Goal: Task Accomplishment & Management: Manage account settings

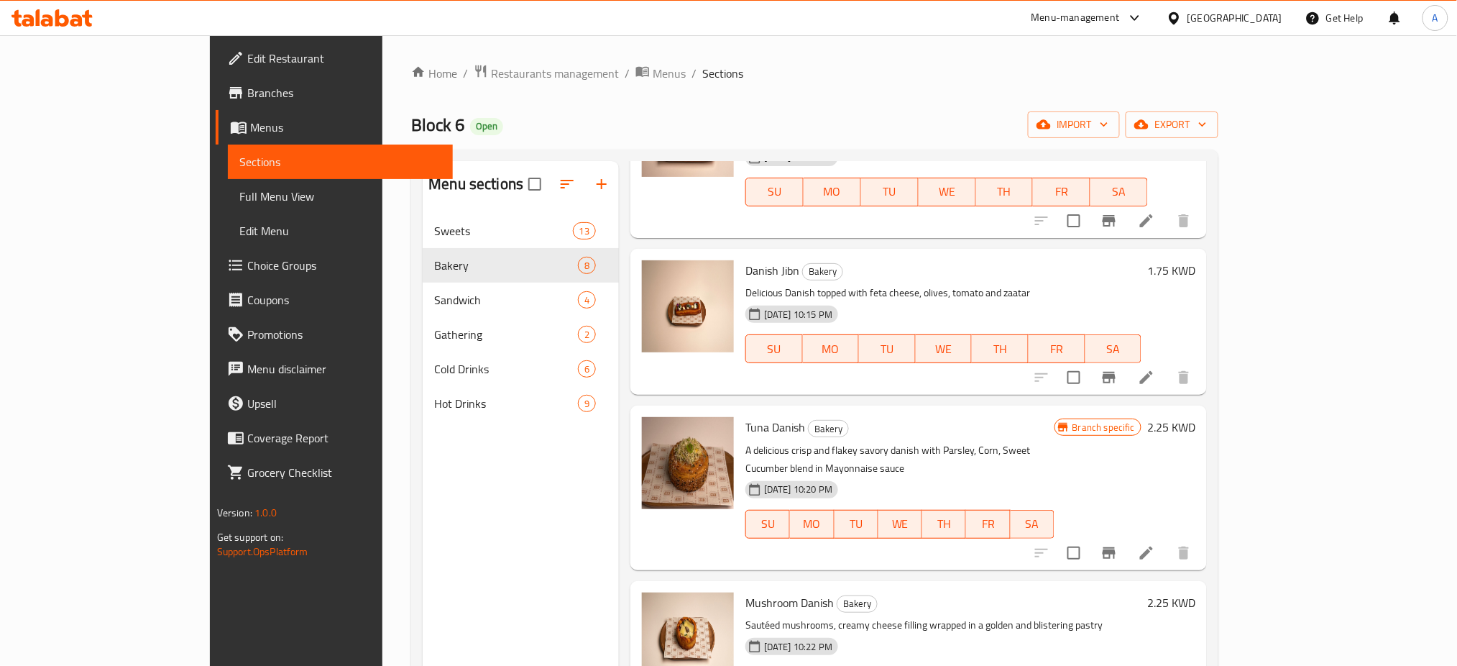
scroll to position [625, 0]
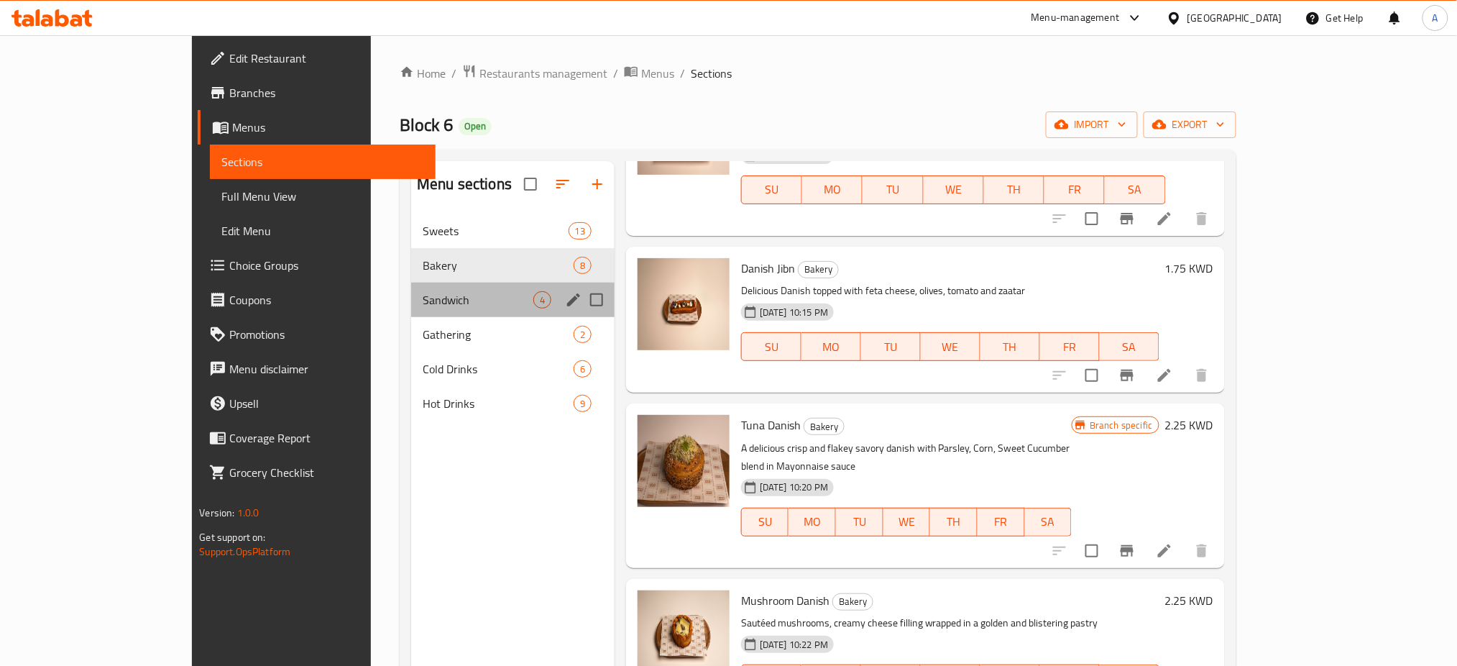
click at [417, 316] on div "Sandwich 4" at bounding box center [512, 299] width 203 height 35
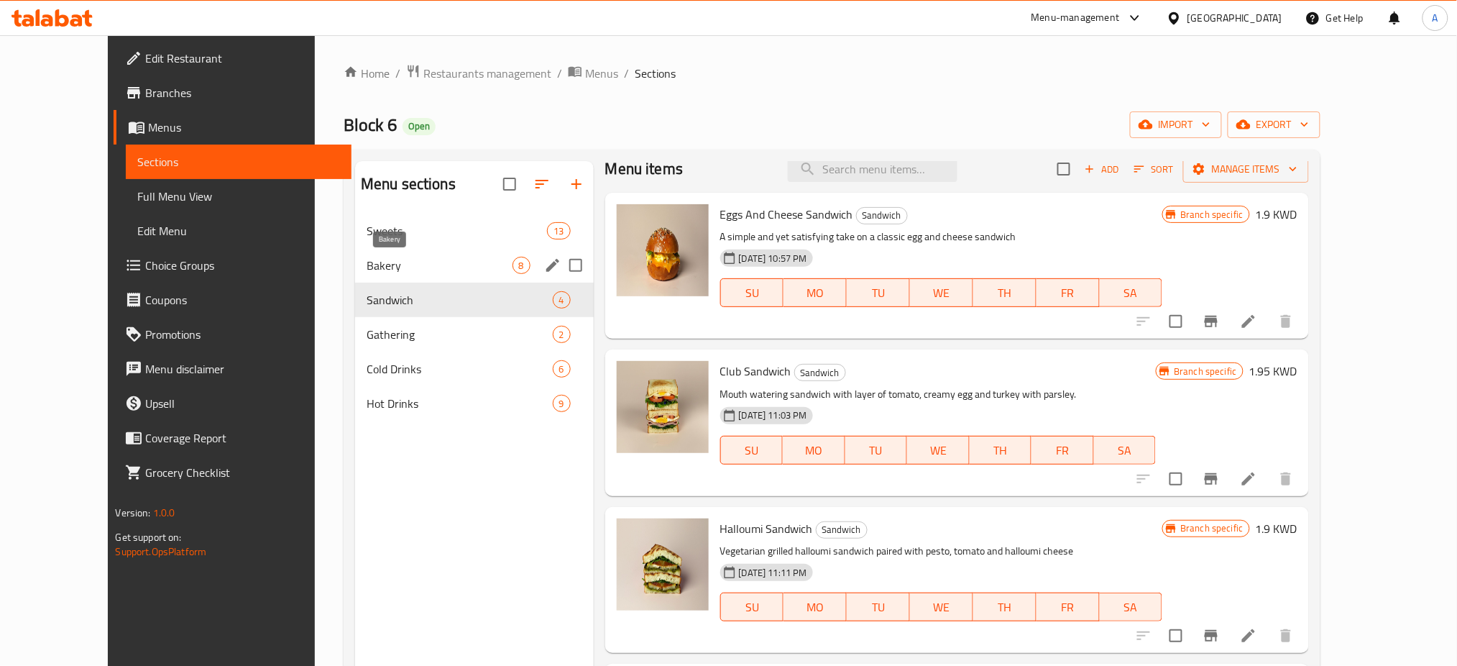
click at [403, 262] on span "Bakery" at bounding box center [440, 265] width 146 height 17
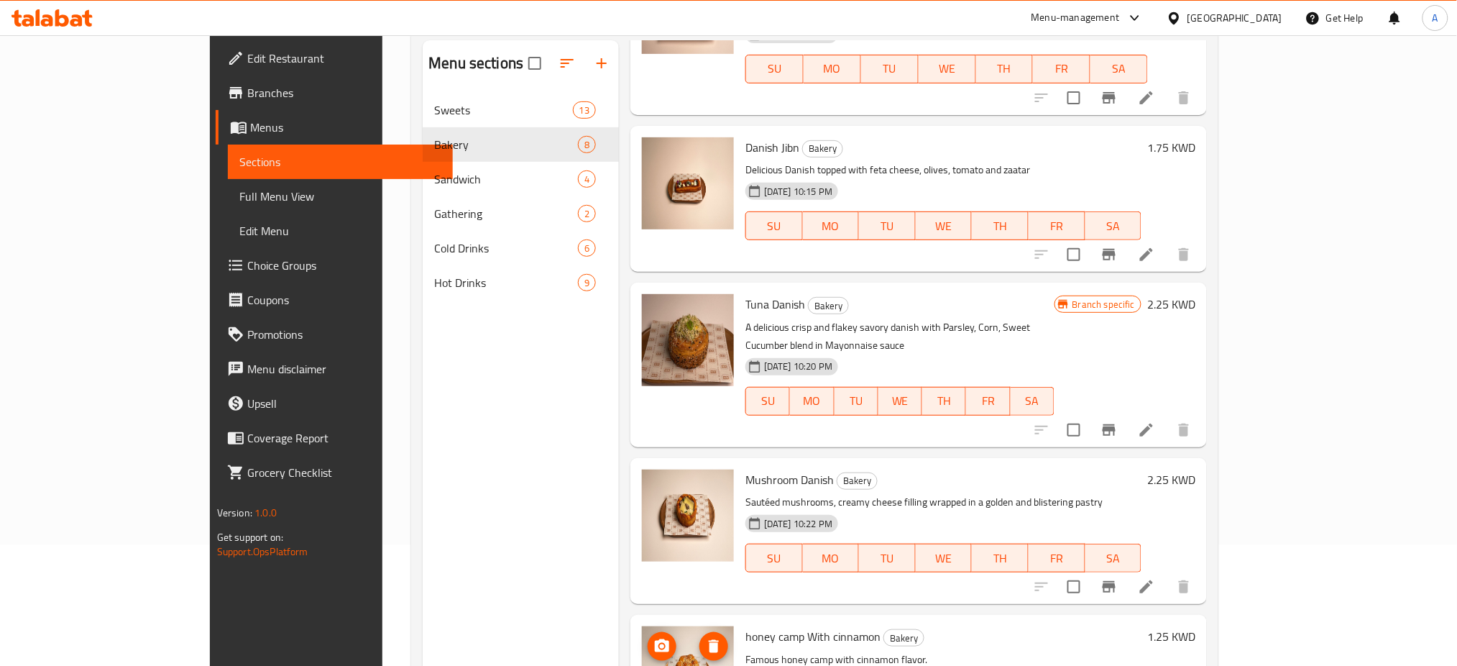
scroll to position [201, 0]
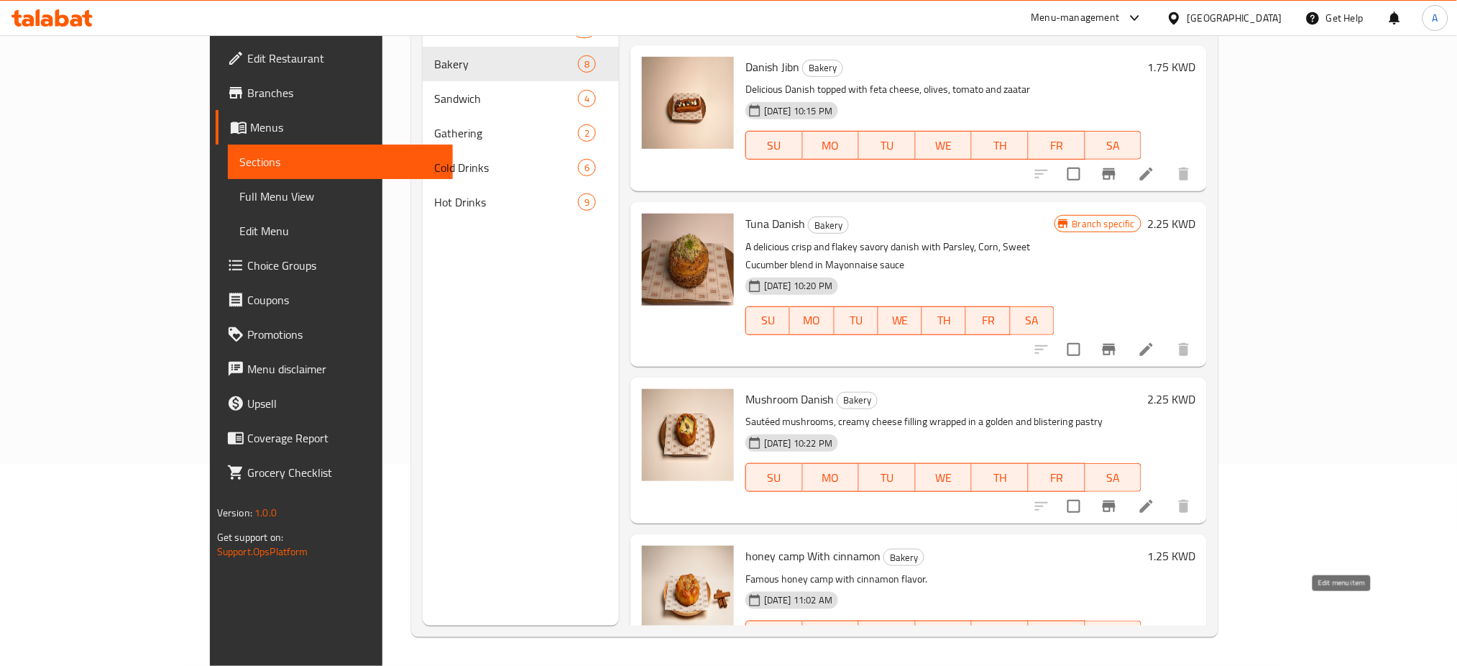
click at [1155, 655] on icon at bounding box center [1146, 663] width 17 height 17
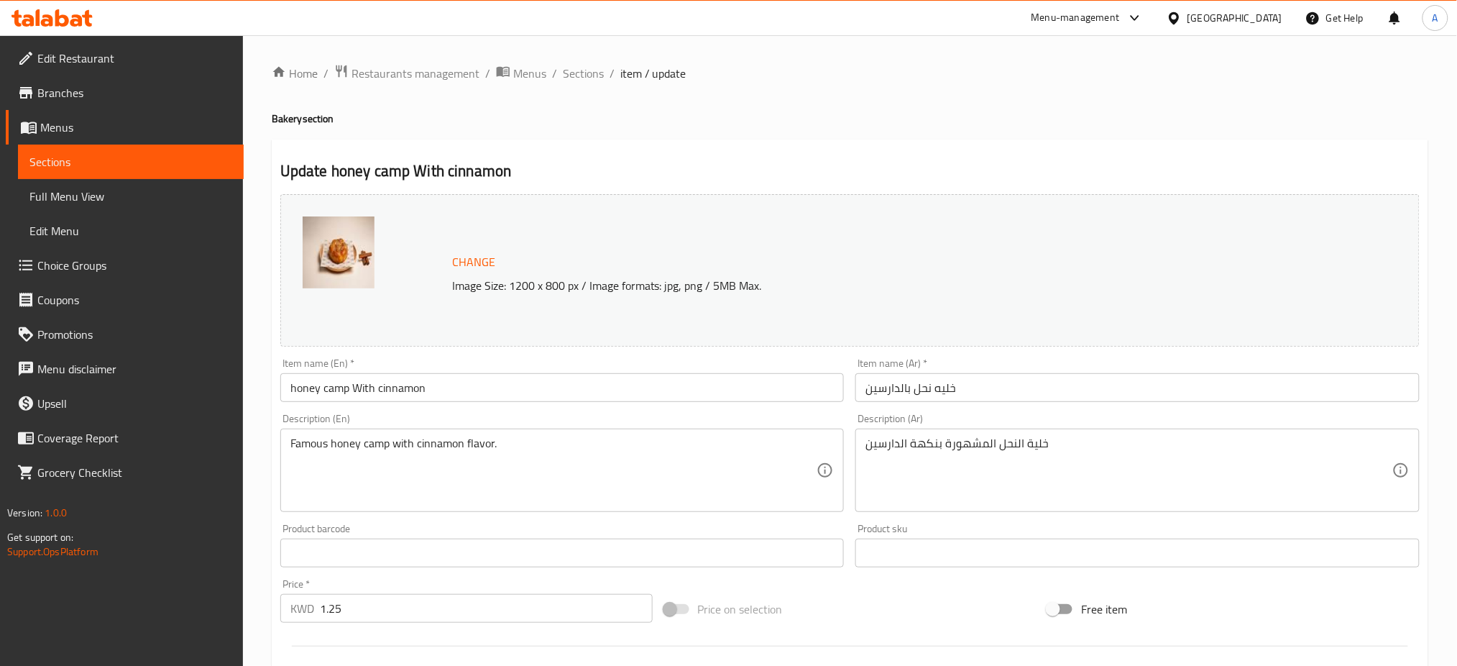
drag, startPoint x: 860, startPoint y: 438, endPoint x: 922, endPoint y: 443, distance: 62.0
click at [922, 443] on div "خلية النحل المشهورة بنكهة الدارسين Description (Ar)" at bounding box center [1137, 469] width 564 height 83
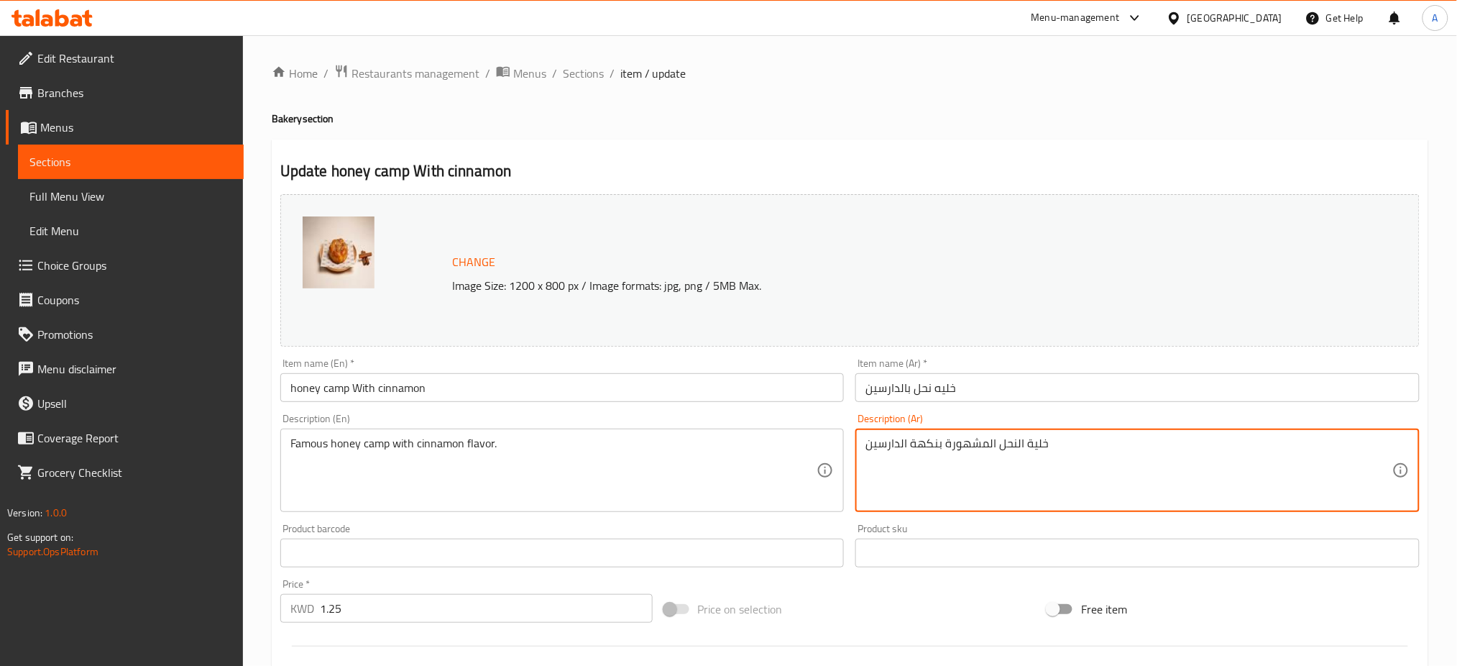
drag, startPoint x: 867, startPoint y: 445, endPoint x: 1052, endPoint y: 442, distance: 185.5
click at [1052, 442] on textarea "خلية النحل المشهورة بنكهة الدارسين" at bounding box center [1128, 470] width 527 height 68
paste textarea "مذاق الخبز اللذيذ يشبه الخبز الناعم والمطاط قليلاً والمحشو بالجبن الكريمي والمر…"
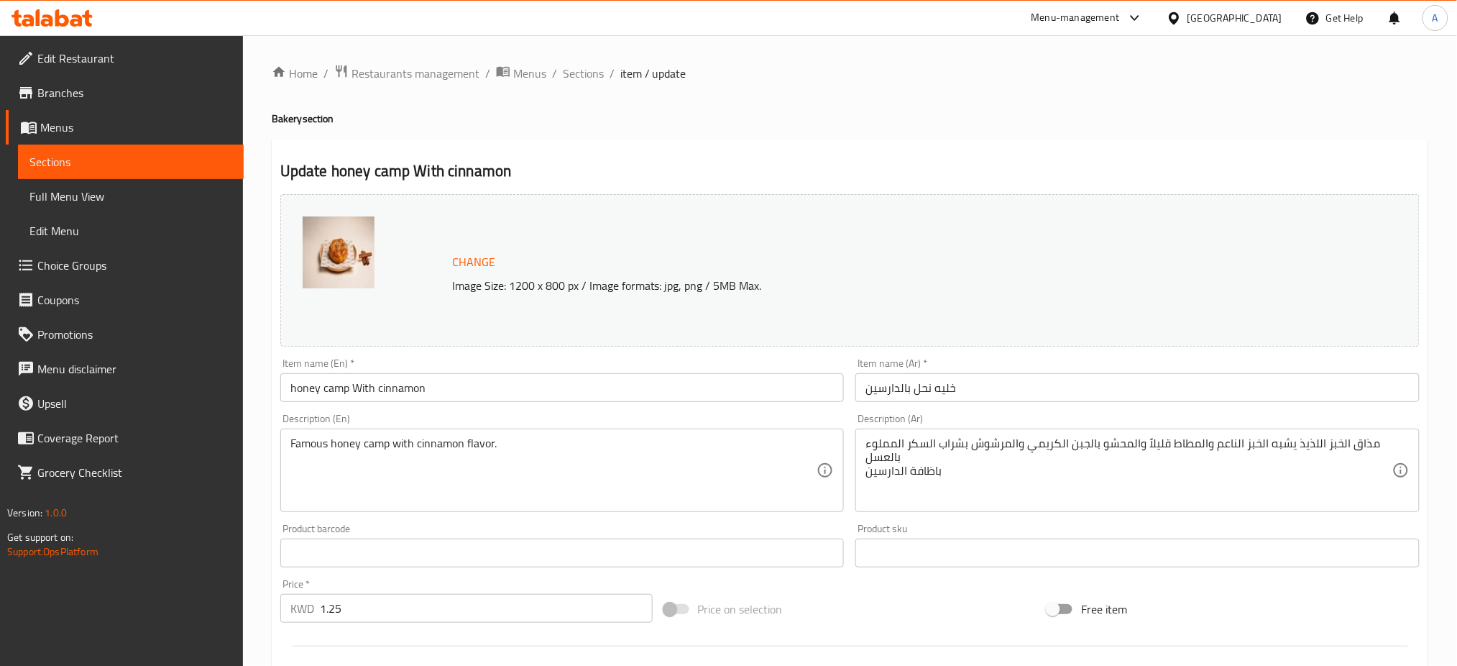
drag, startPoint x: 882, startPoint y: 469, endPoint x: 901, endPoint y: 466, distance: 19.6
click at [901, 466] on div "مذاق الخبز اللذيذ يشبه الخبز الناعم والمطاط قليلاً والمحشو بالجبن الكريمي والمر…" at bounding box center [1137, 469] width 564 height 83
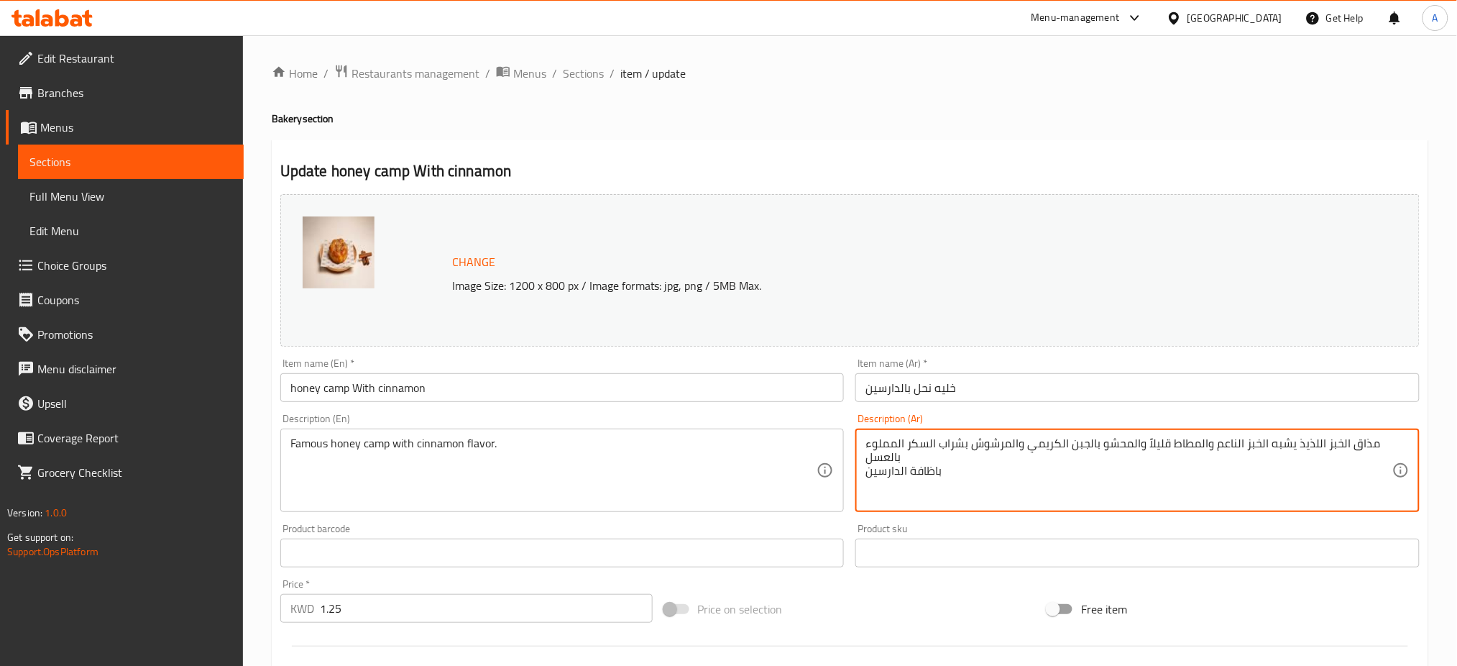
drag, startPoint x: 943, startPoint y: 470, endPoint x: 896, endPoint y: 456, distance: 49.6
click at [896, 456] on textarea "مذاق الخبز اللذيذ يشبه الخبز الناعم والمطاط قليلاً والمحشو بالجبن الكريمي والمر…" at bounding box center [1128, 470] width 527 height 68
drag, startPoint x: 873, startPoint y: 446, endPoint x: 864, endPoint y: 444, distance: 8.7
click at [864, 444] on div "مذاق الخبز اللذيذ يشبه الخبز الناعم والمطاط قليلاً والمحشو بالجبن الكريمي والمر…" at bounding box center [1137, 469] width 564 height 83
type textarea "مذاق الخبز اللذيذ يشبه الخبز الناعم والمطاط قليلاً والمحشو بالجبن الكريمي والمر…"
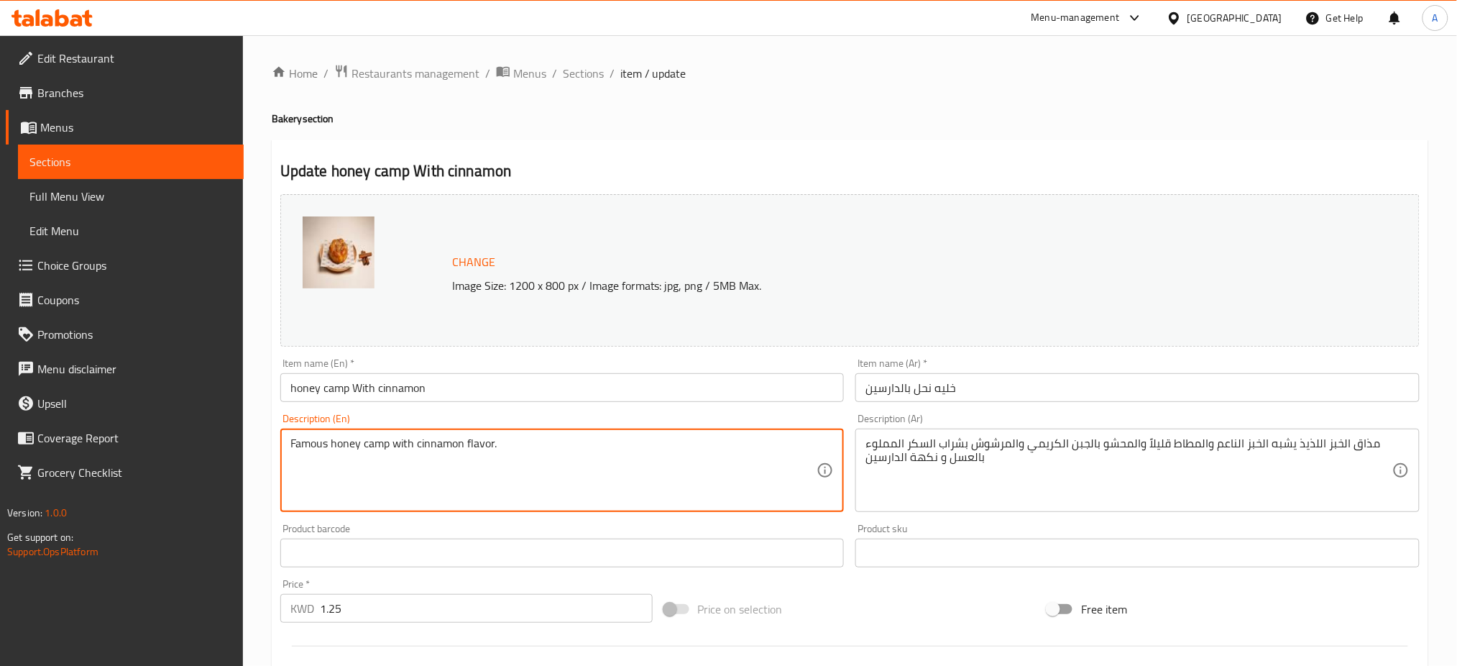
drag, startPoint x: 521, startPoint y: 441, endPoint x: 280, endPoint y: 440, distance: 241.5
paste textarea "The delicious bread tastes like a soft, slightly chewy bread filled with creamy…"
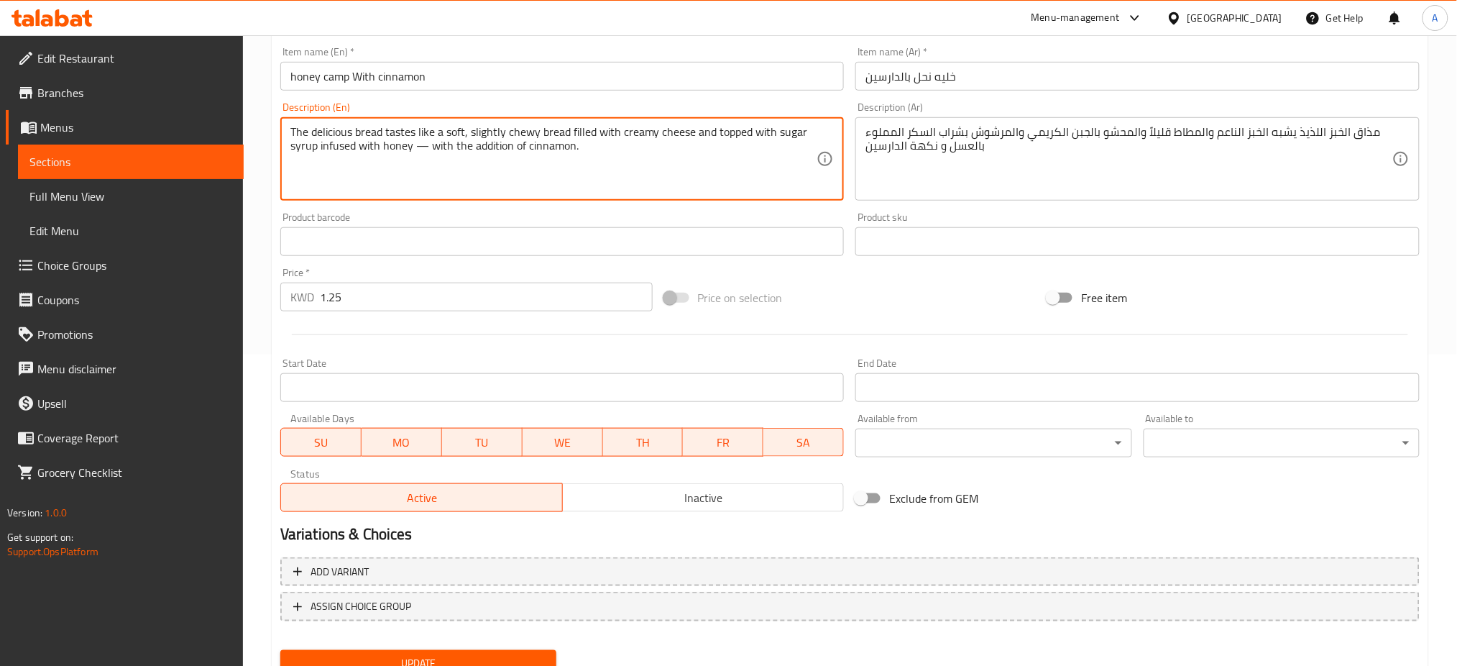
scroll to position [369, 0]
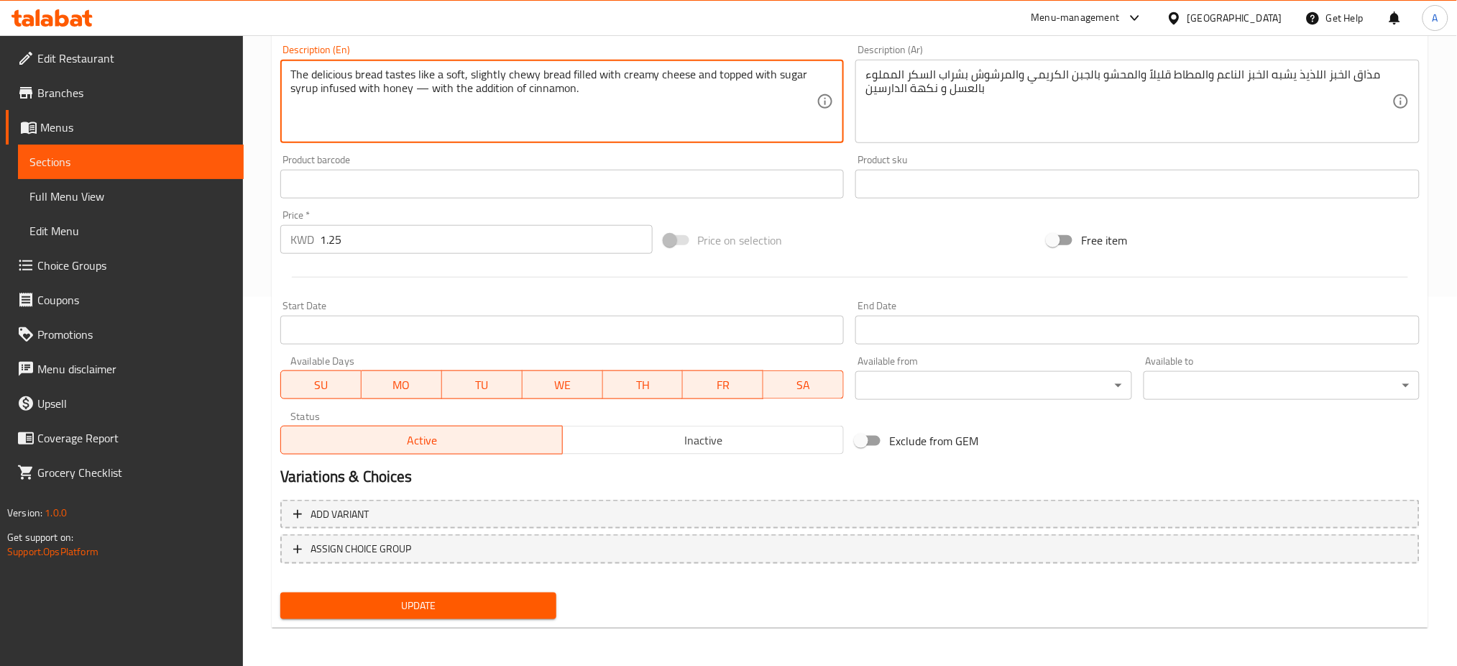
type textarea "The delicious bread tastes like a soft, slightly chewy bread filled with creamy…"
click at [502, 595] on div "Change Image Size: 1200 x 800 px / Image formats: jpg, png / 5MB Max. Item name…" at bounding box center [850, 222] width 1151 height 805
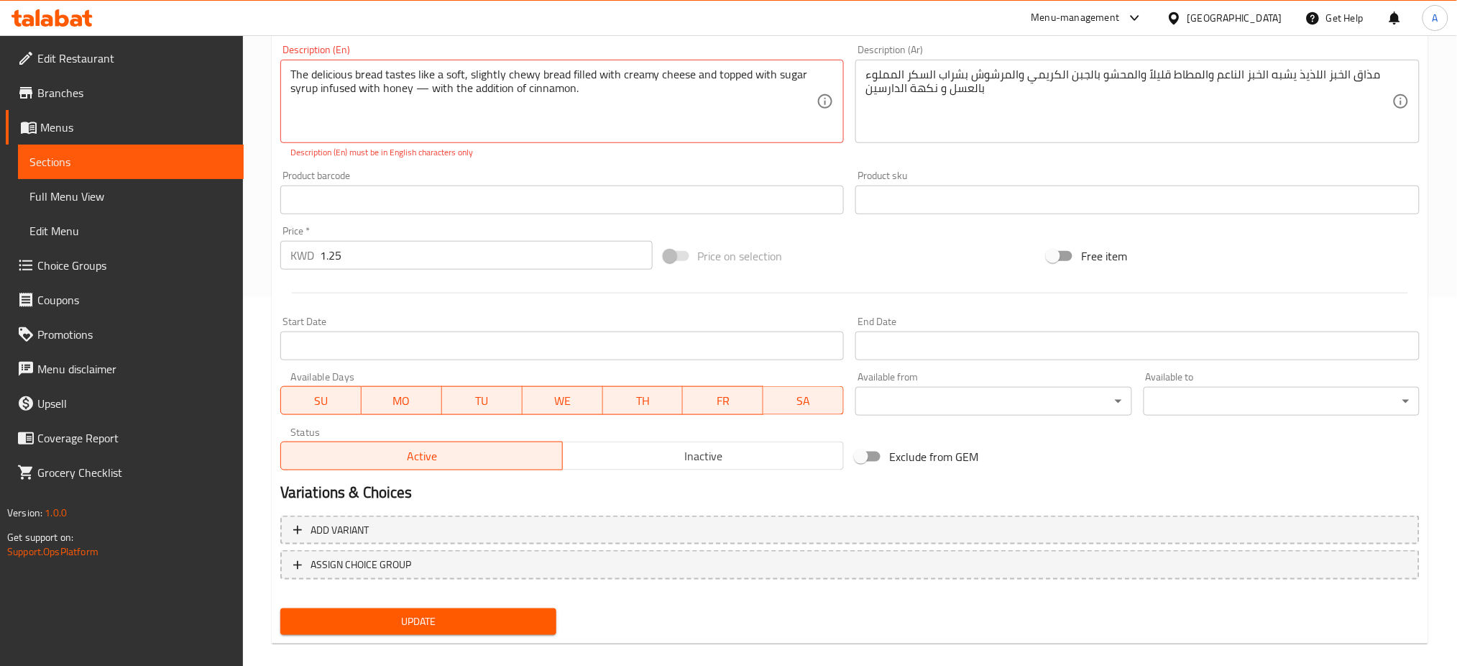
click at [375, 629] on button "Update" at bounding box center [418, 621] width 276 height 27
click at [430, 86] on textarea "The delicious bread tastes like a soft, slightly chewy bread filled with creamy…" at bounding box center [553, 102] width 527 height 68
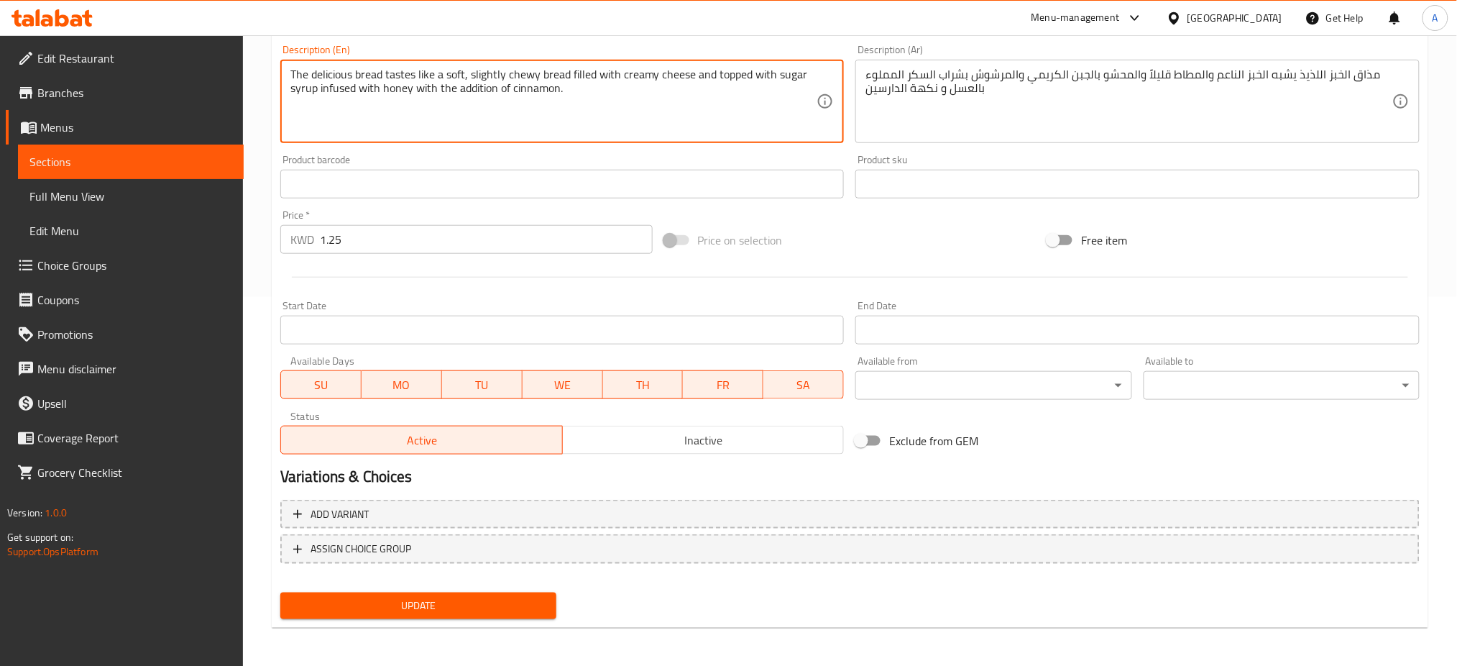
type textarea "The delicious bread tastes like a soft, slightly chewy bread filled with creamy…"
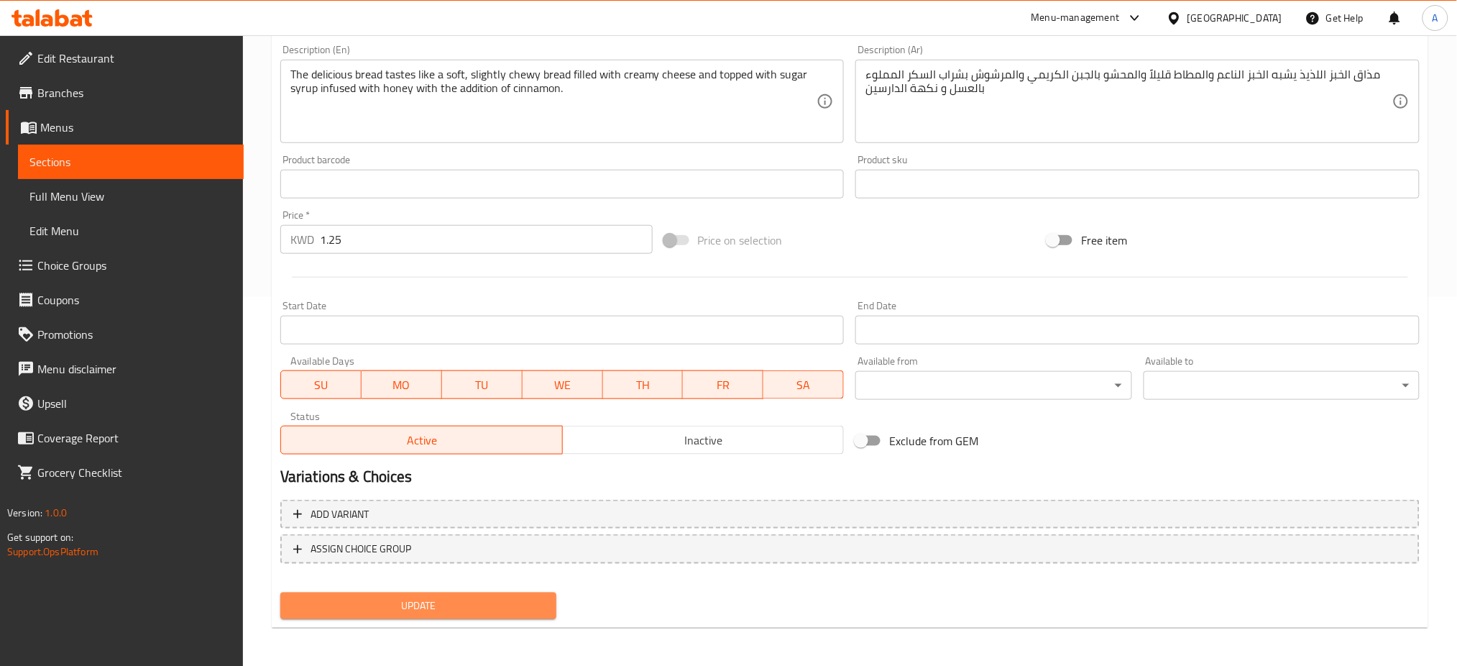
click at [456, 602] on span "Update" at bounding box center [418, 606] width 253 height 18
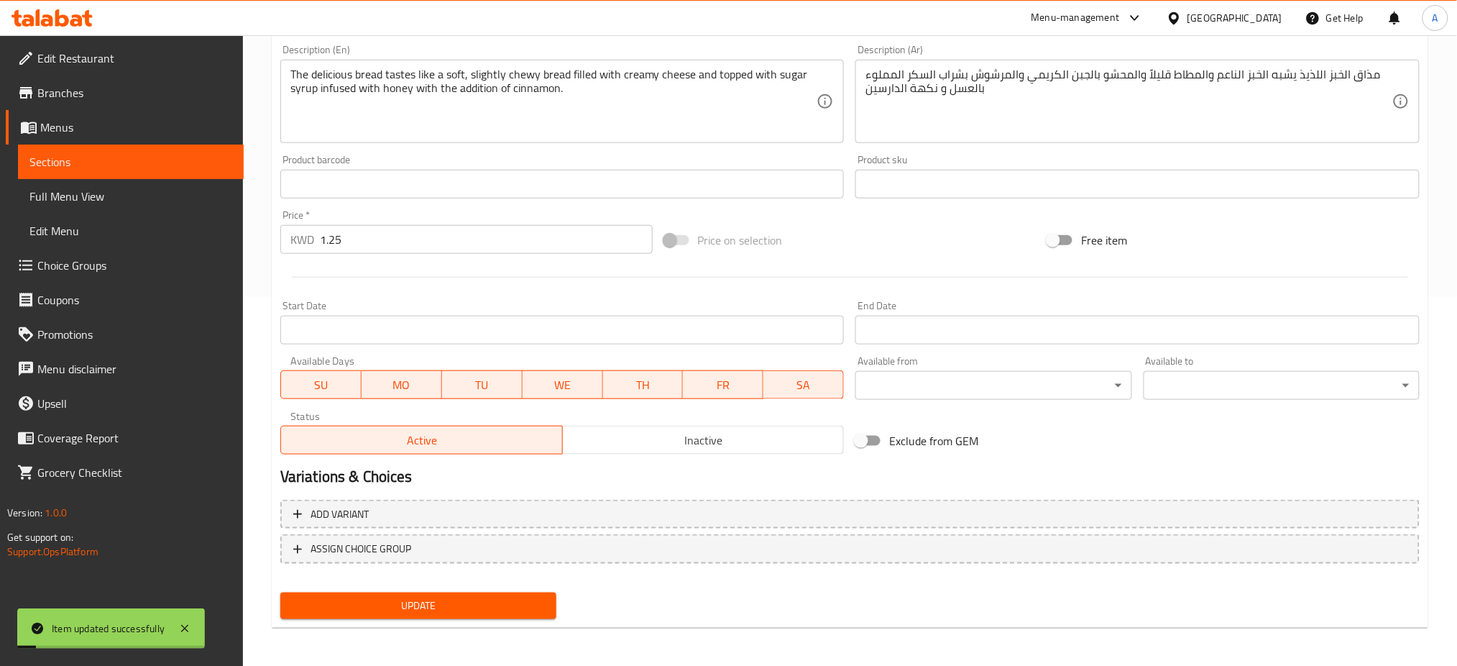
scroll to position [0, 0]
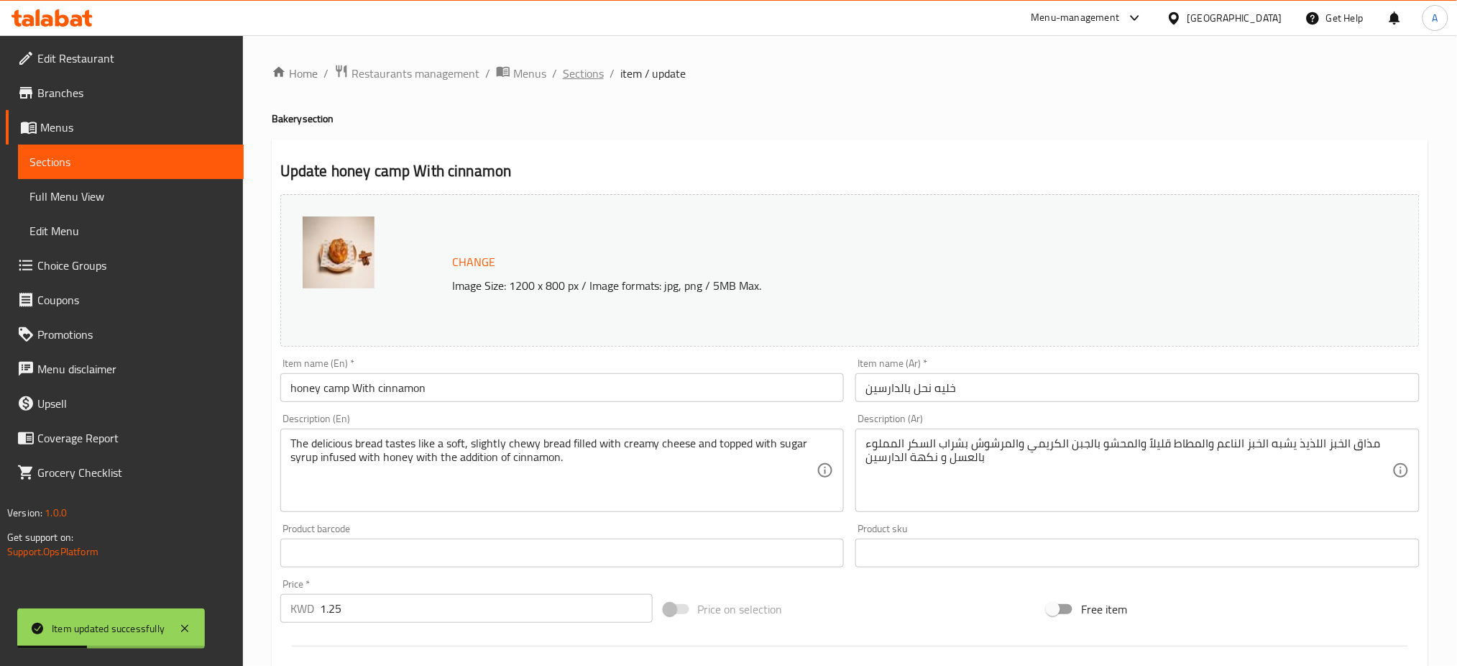
click at [596, 70] on span "Sections" at bounding box center [583, 73] width 41 height 17
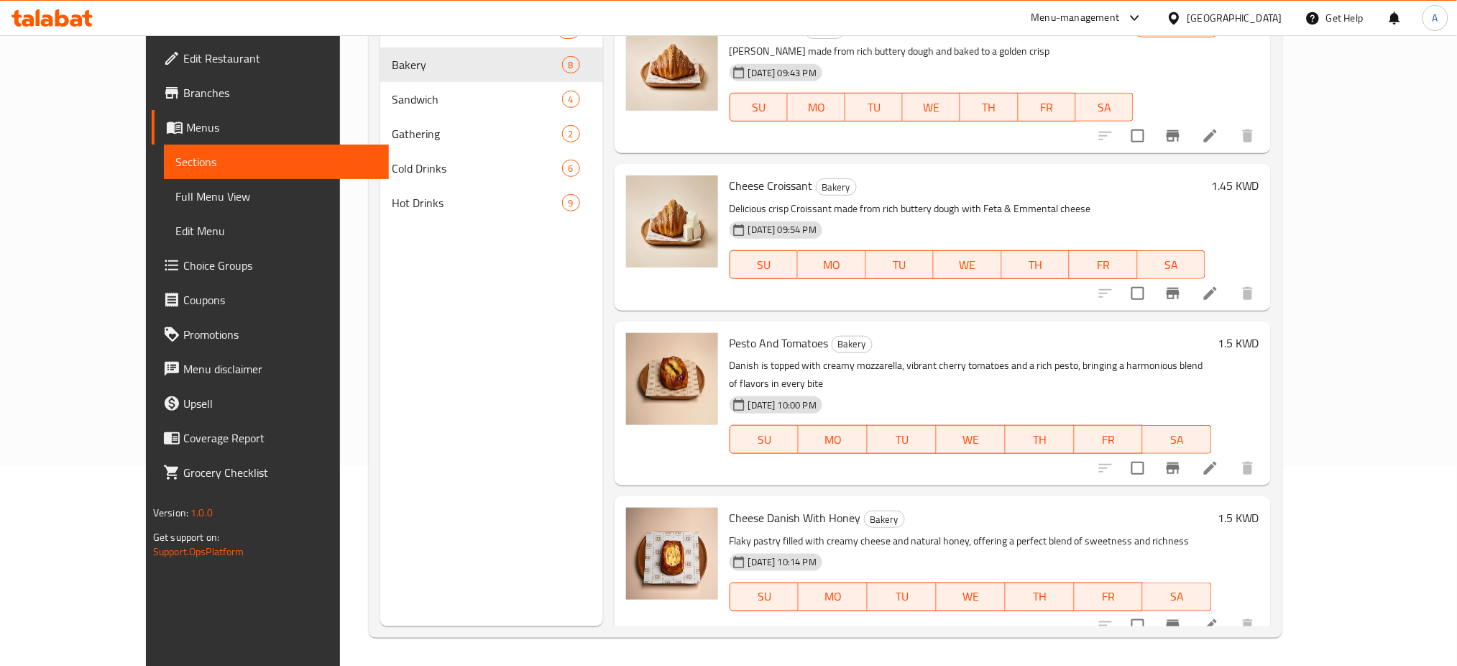
scroll to position [201, 0]
click at [464, 552] on div "Menu sections Sweets 13 Bakery 8 Sandwich 4 Gathering 2 Cold Drinks 6 Hot Drink…" at bounding box center [491, 293] width 223 height 666
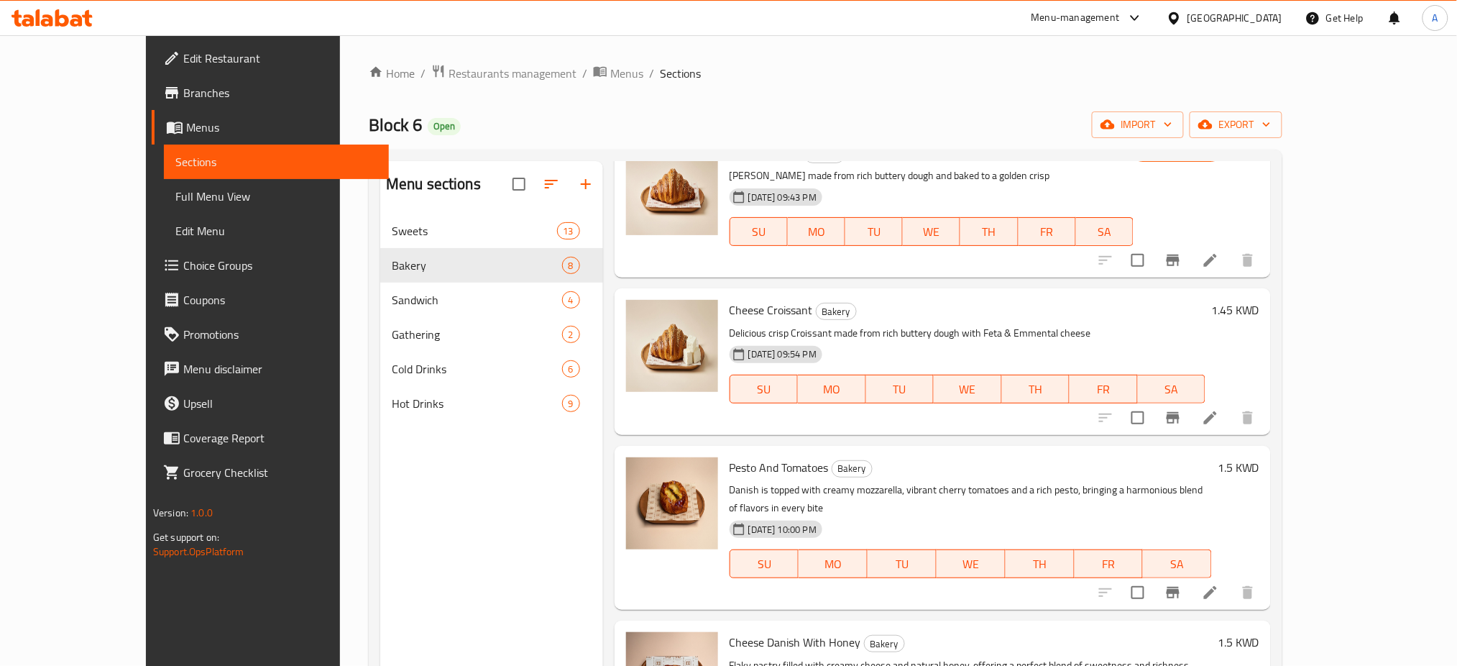
scroll to position [0, 0]
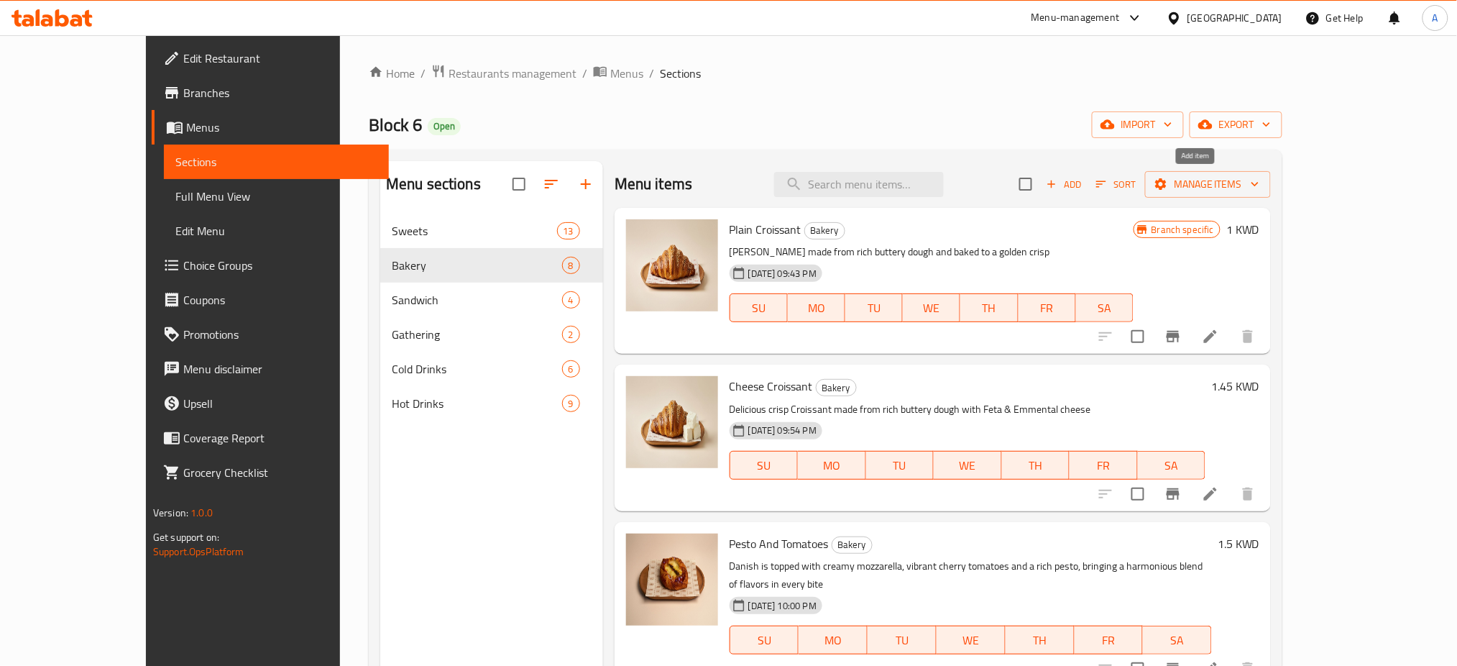
click at [1083, 183] on span "Add" at bounding box center [1063, 184] width 39 height 17
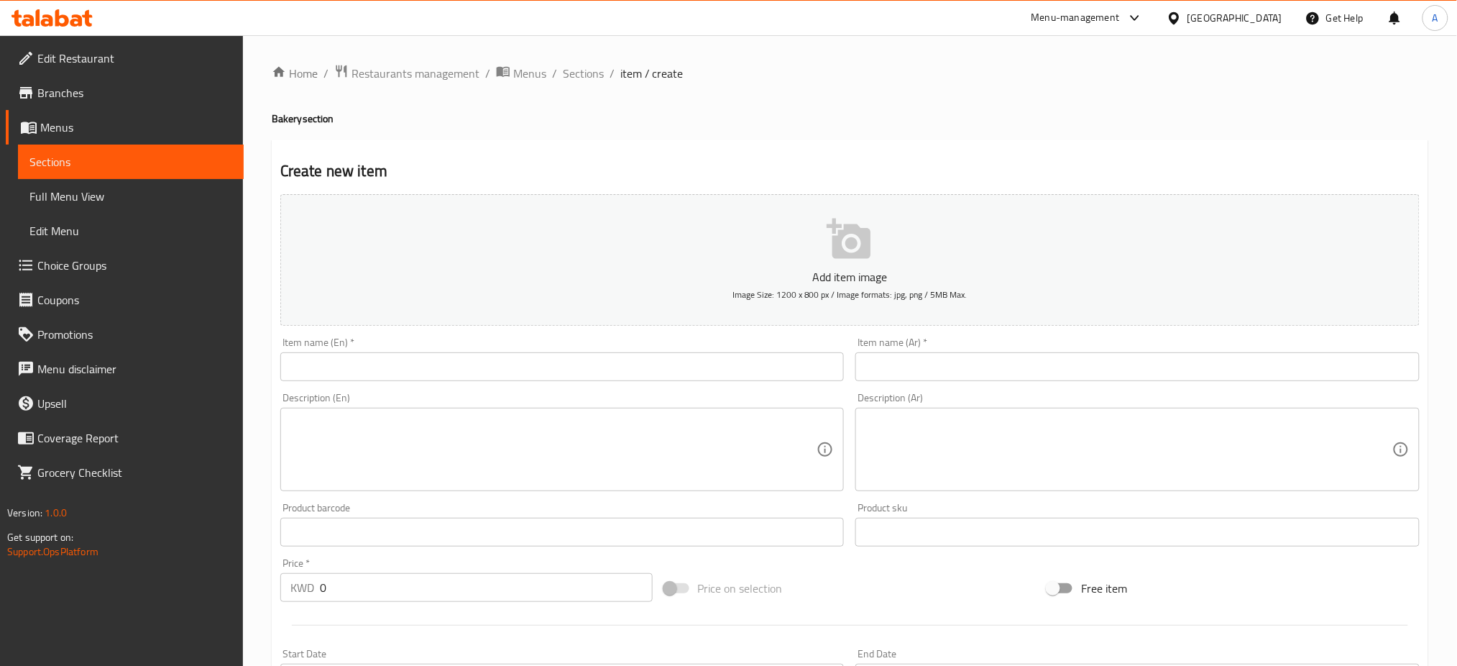
click at [362, 365] on input "text" at bounding box center [562, 366] width 564 height 29
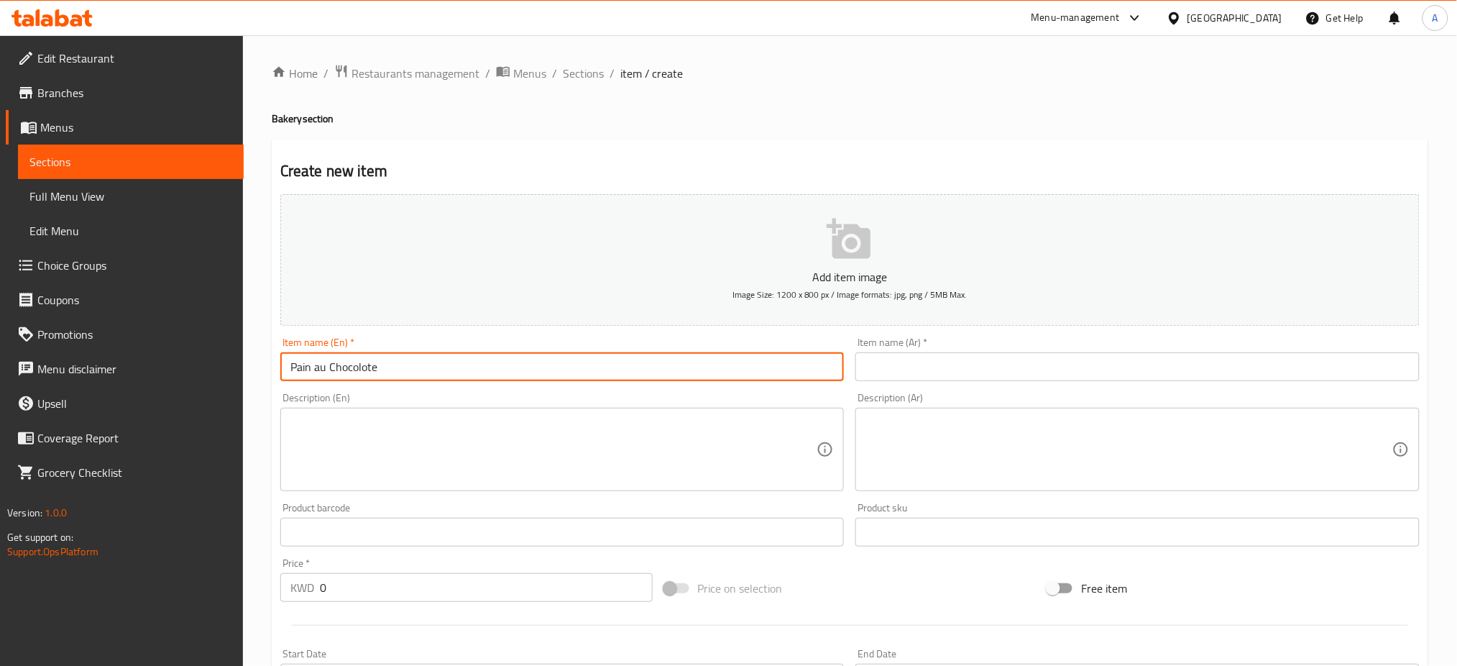
type input "Pain au Chocolote"
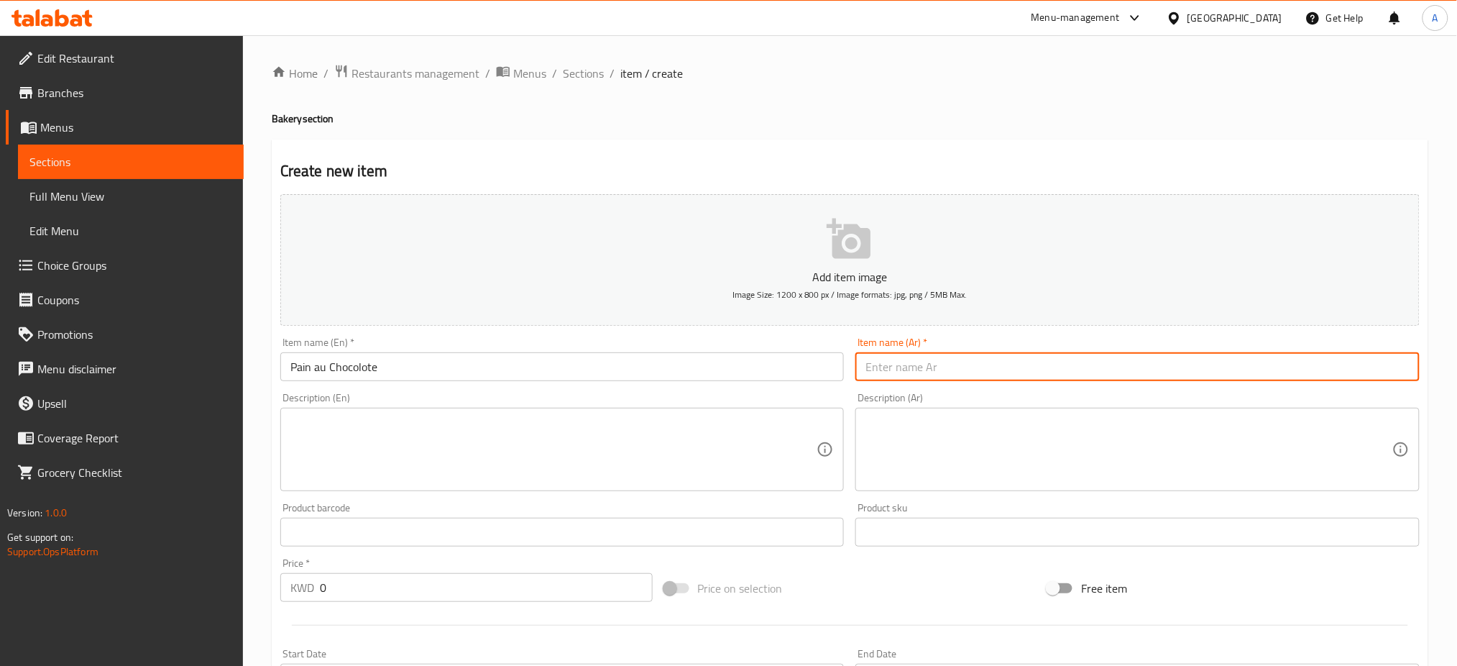
click at [899, 358] on input "text" at bounding box center [1137, 366] width 564 height 29
type input "بان شوكولا"
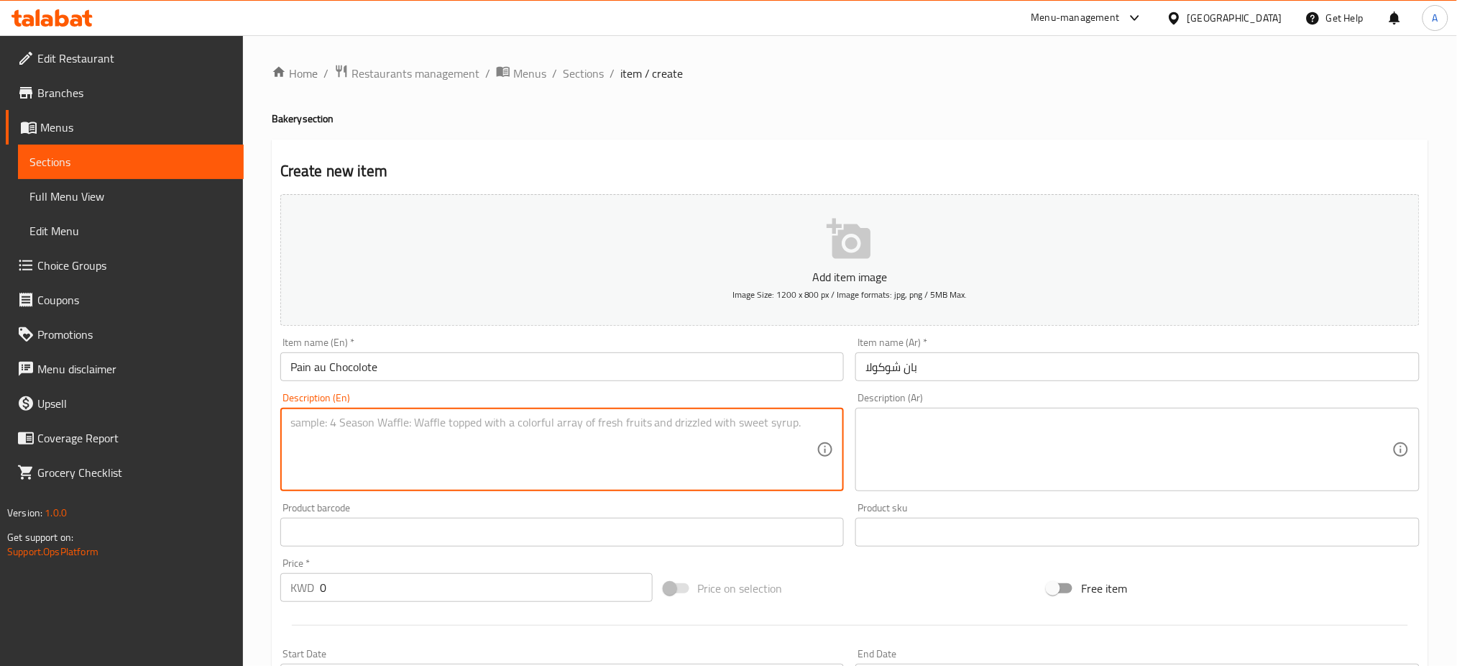
click at [451, 447] on textarea at bounding box center [553, 449] width 527 height 68
paste textarea "French pastry that combines the buttery, flaky layers of a croissant with the i…"
drag, startPoint x: 353, startPoint y: 437, endPoint x: 331, endPoint y: 438, distance: 21.6
click at [331, 438] on textarea "French pastry that combines the buttery, flaky layers of a croissant with the i…" at bounding box center [553, 449] width 527 height 68
drag, startPoint x: 812, startPoint y: 421, endPoint x: 261, endPoint y: 423, distance: 550.6
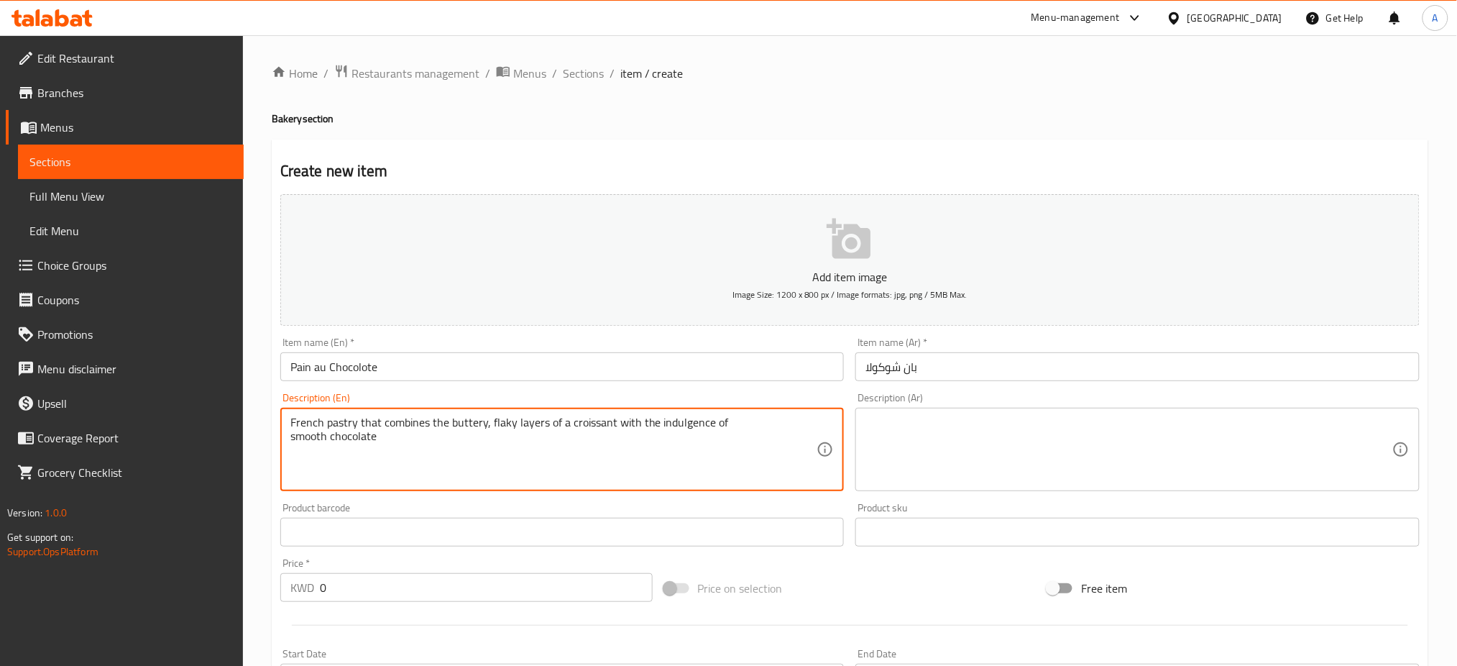
click at [261, 423] on div "Home / Restaurants management / Menus / Sections / item / create Bakery section…" at bounding box center [850, 525] width 1214 height 980
type textarea "French pastry that combines the buttery, flaky layers of a croissant with the i…"
click at [1049, 445] on textarea at bounding box center [1128, 449] width 527 height 68
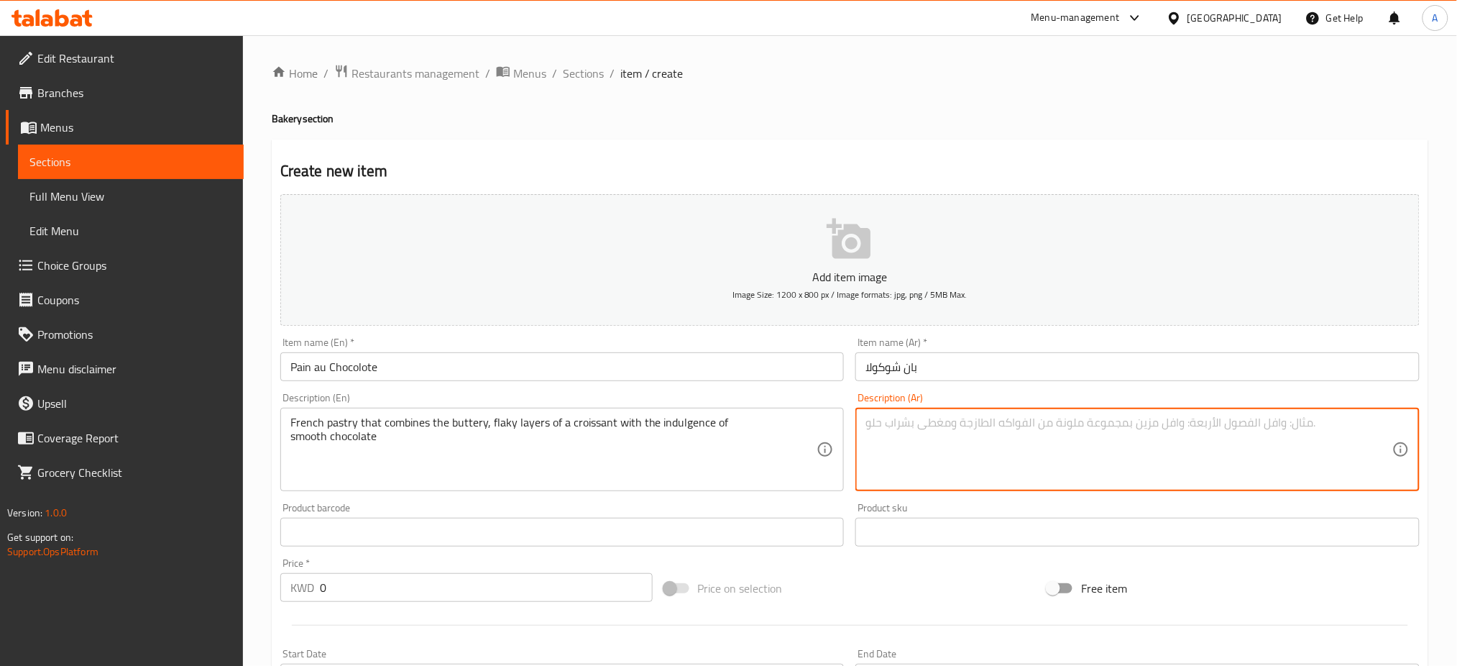
paste textarea "معجنات فرنسية تجمع بين الطبقات الزبدية المقرمشة للكرواسون ومتعة الشوكولاتة النا…"
type textarea "معجنات فرنسية تجمع بين الطبقات الزبدية المقرمشة للكرواسون ومتعة الشوكولاتة النا…"
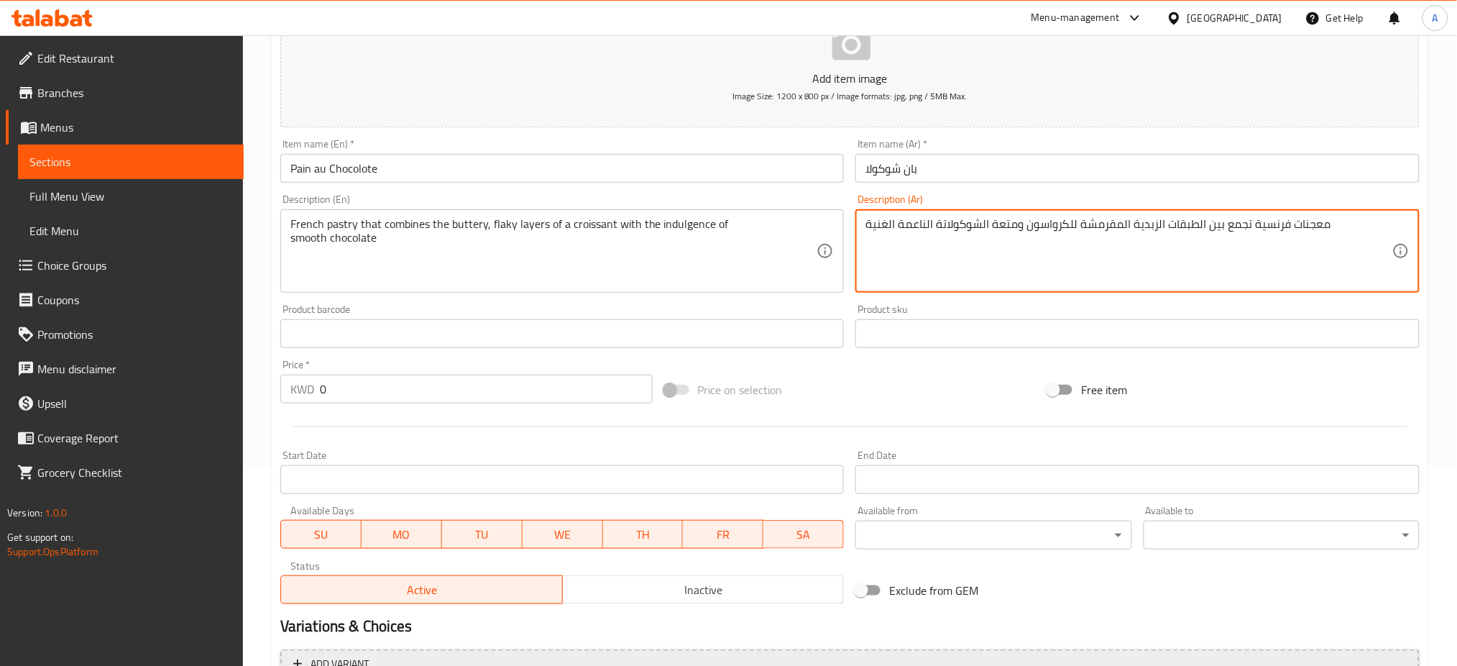
scroll to position [347, 0]
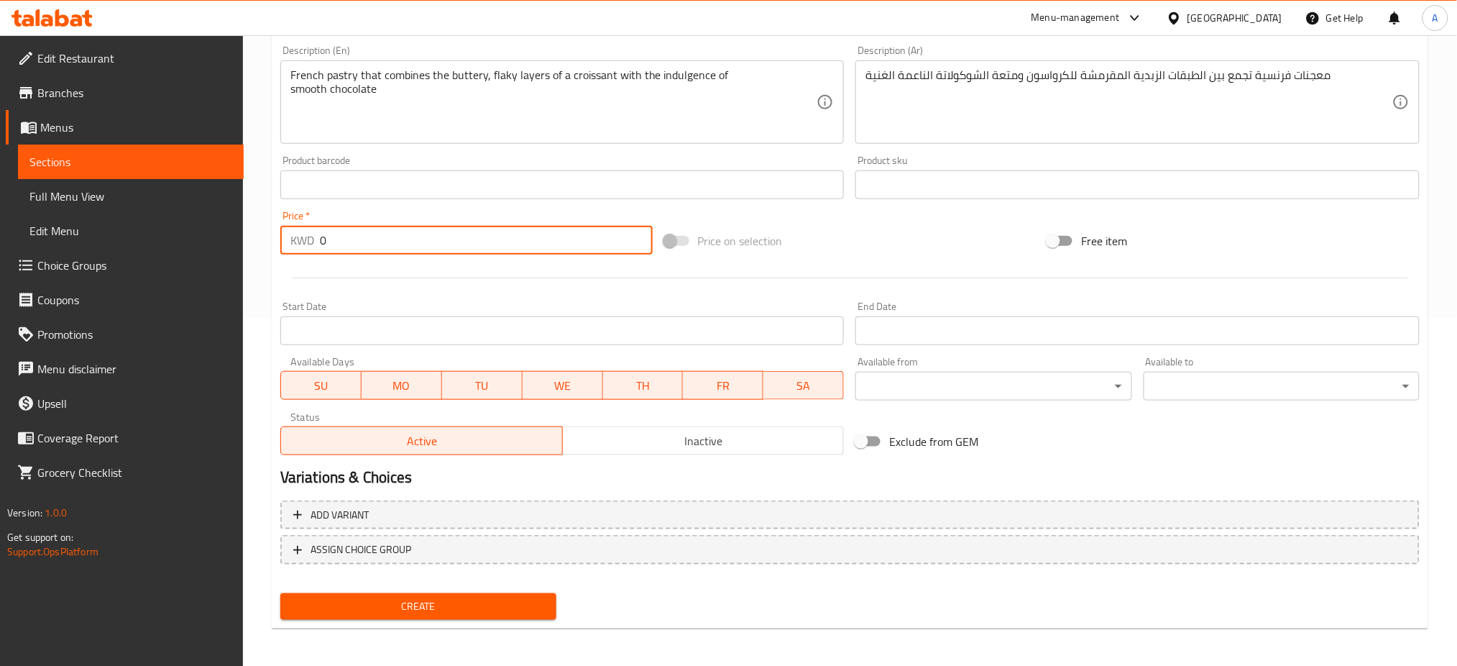
drag, startPoint x: 348, startPoint y: 233, endPoint x: 259, endPoint y: 224, distance: 88.8
click at [259, 226] on div "Home / Restaurants management / Menus / Sections / item / create Bakery section…" at bounding box center [850, 178] width 1214 height 980
type input "1"
type input "1.850"
click at [457, 606] on span "Create" at bounding box center [418, 606] width 253 height 18
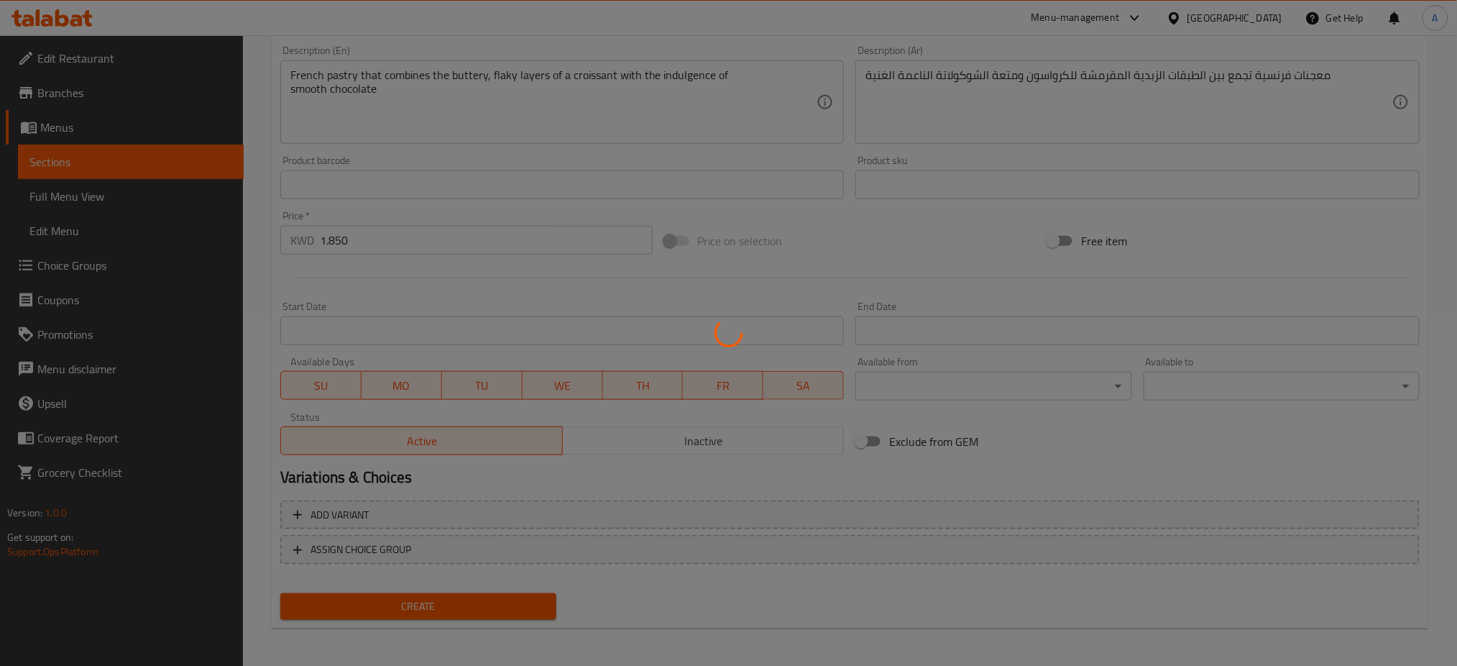
type input "0"
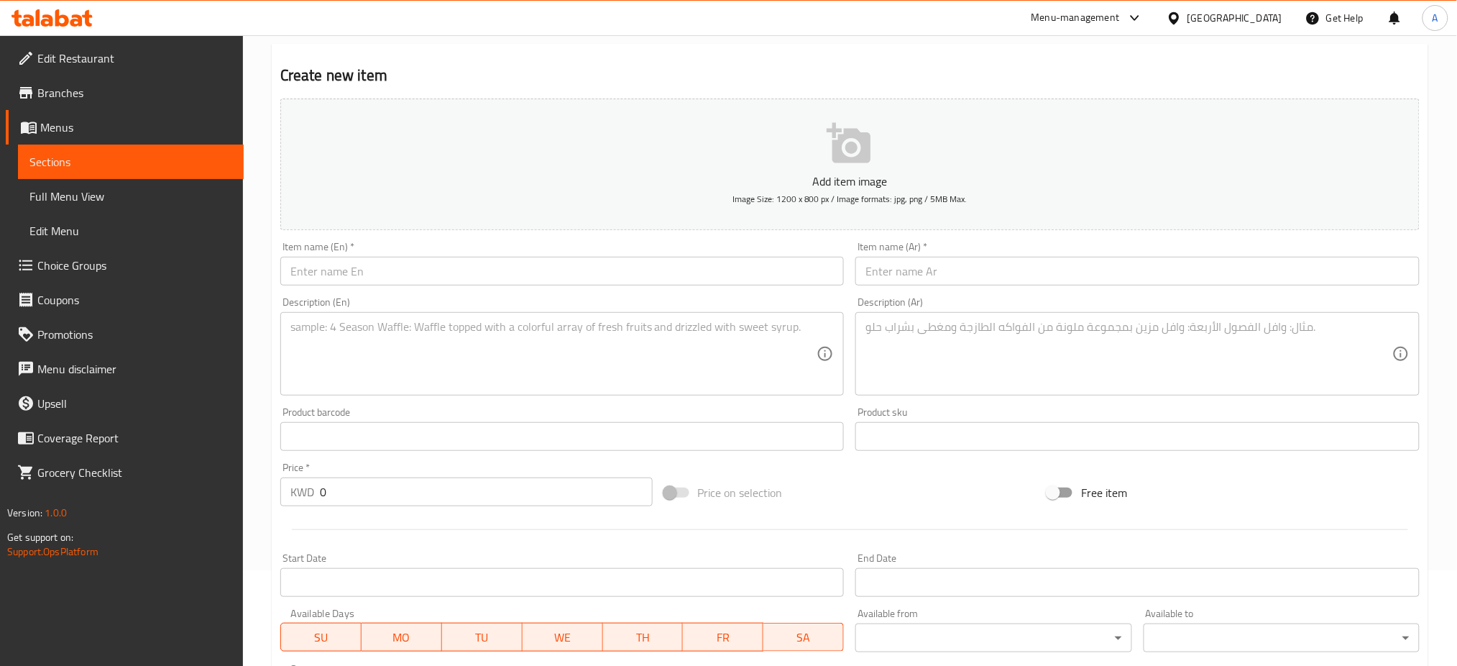
scroll to position [0, 0]
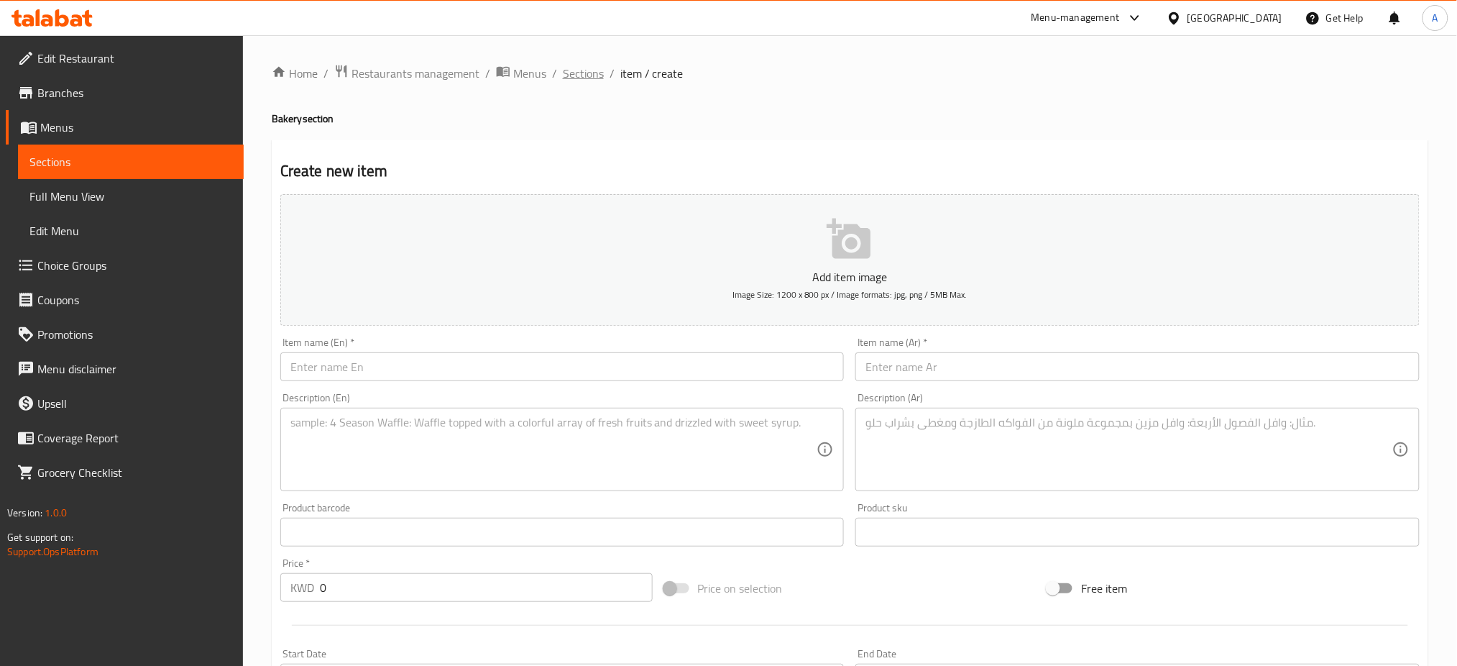
click at [591, 72] on span "Sections" at bounding box center [583, 73] width 41 height 17
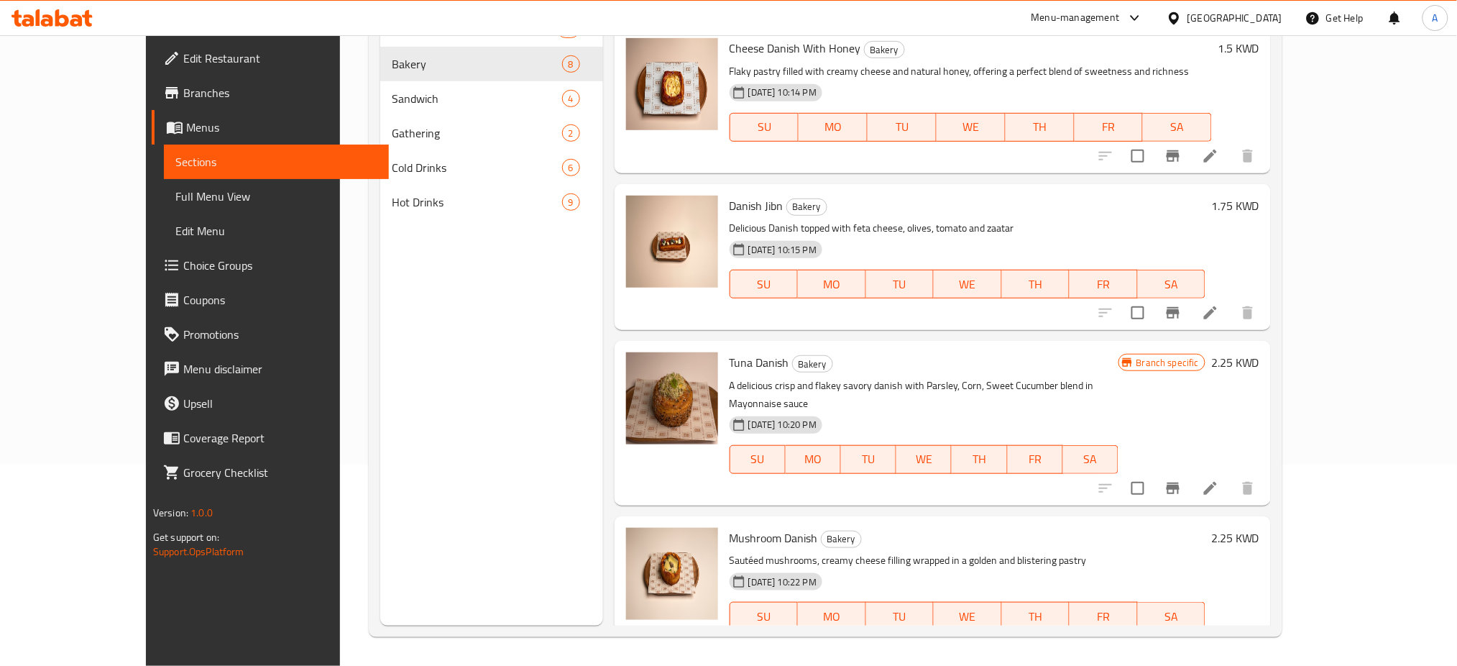
scroll to position [644, 0]
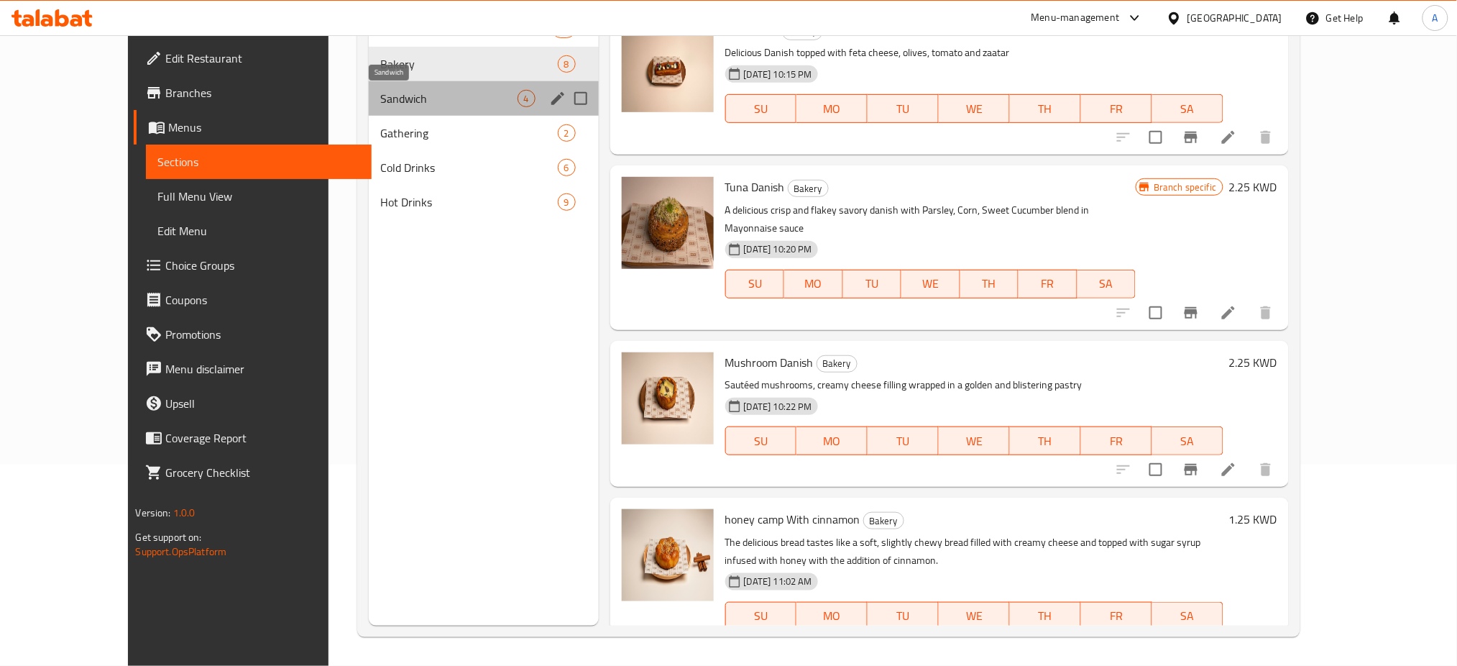
click at [408, 96] on span "Sandwich" at bounding box center [448, 98] width 137 height 17
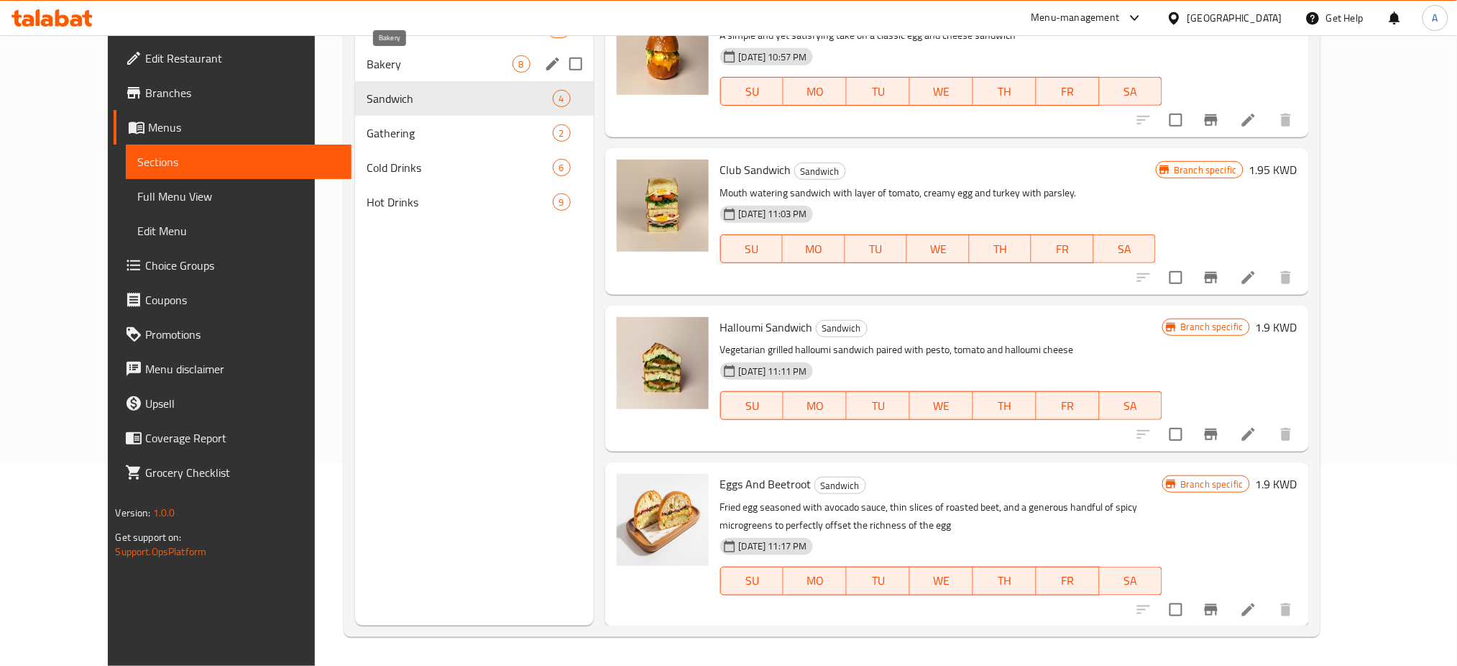
click at [406, 57] on span "Bakery" at bounding box center [440, 63] width 146 height 17
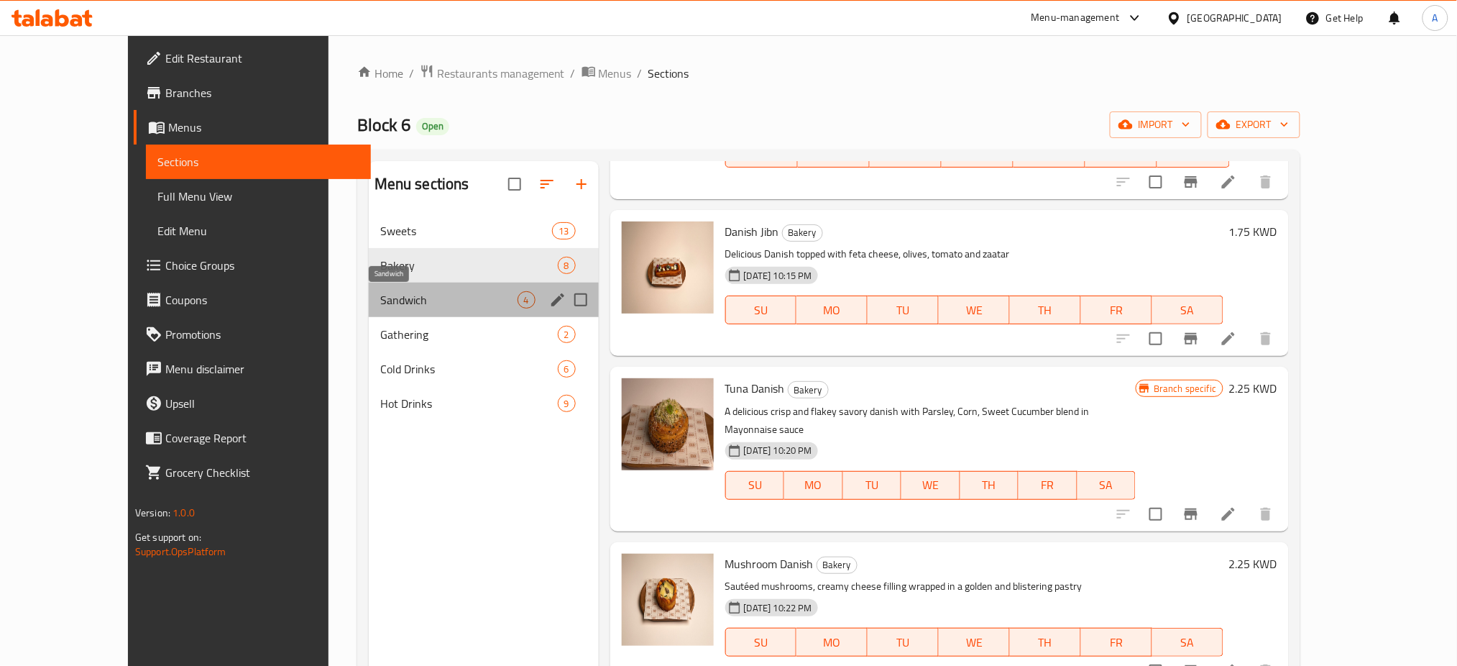
click at [412, 299] on span "Sandwich" at bounding box center [448, 299] width 137 height 17
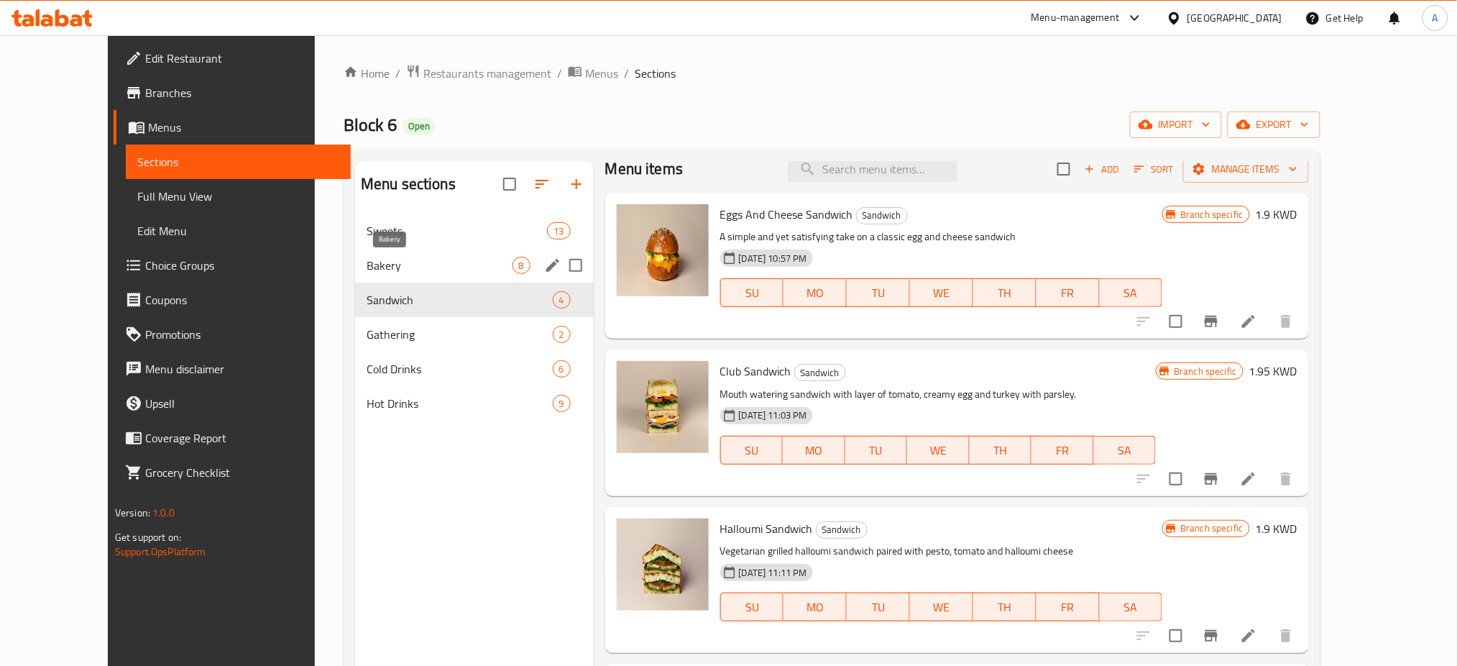
click at [417, 259] on span "Bakery" at bounding box center [440, 265] width 146 height 17
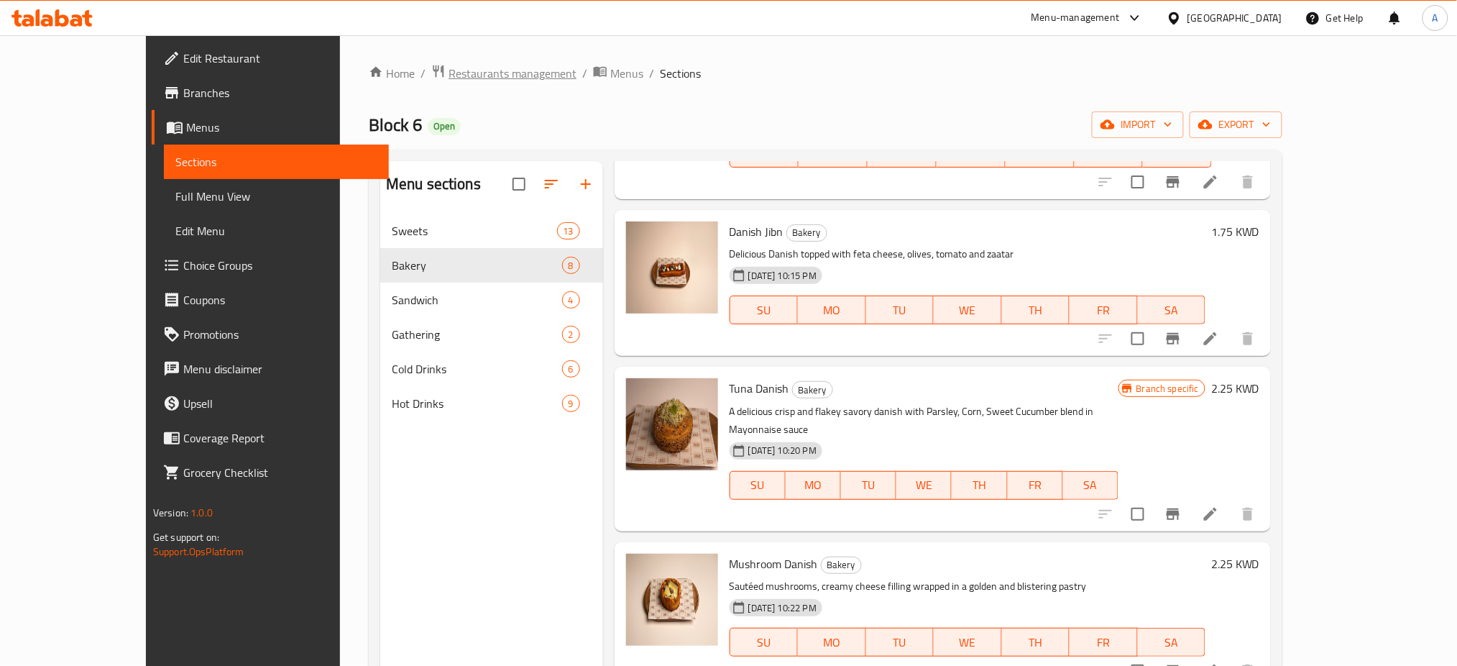
click at [449, 69] on span "Restaurants management" at bounding box center [513, 73] width 128 height 17
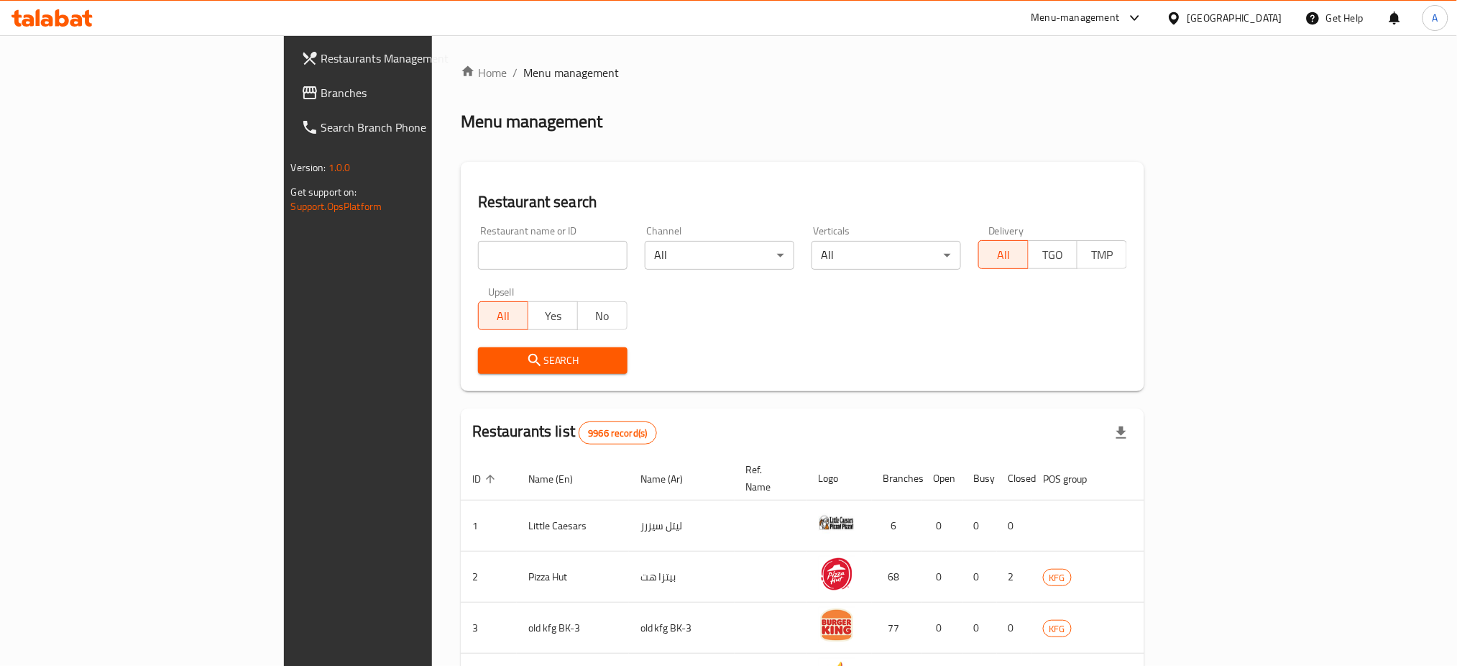
click at [478, 265] on input "search" at bounding box center [553, 255] width 150 height 29
type input "block 6"
click at [490, 364] on span "Search" at bounding box center [553, 360] width 127 height 18
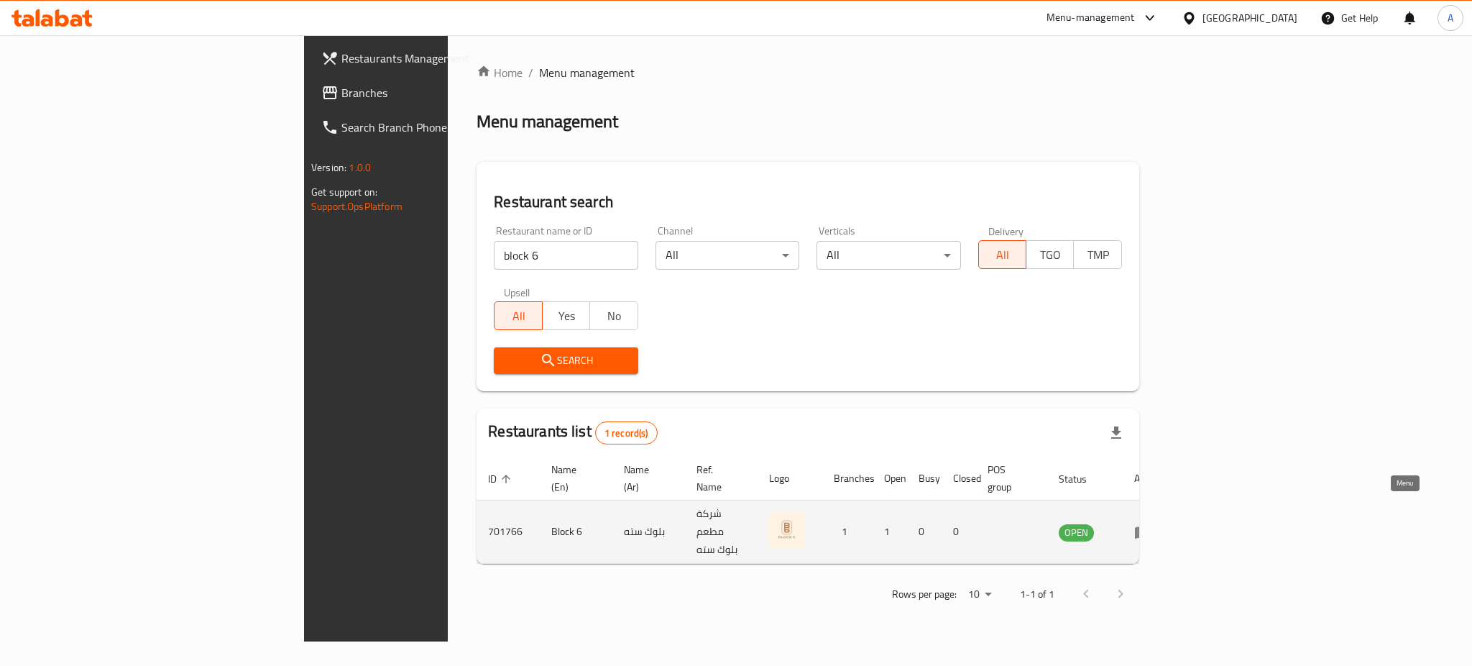
click at [1161, 523] on link "enhanced table" at bounding box center [1147, 531] width 27 height 17
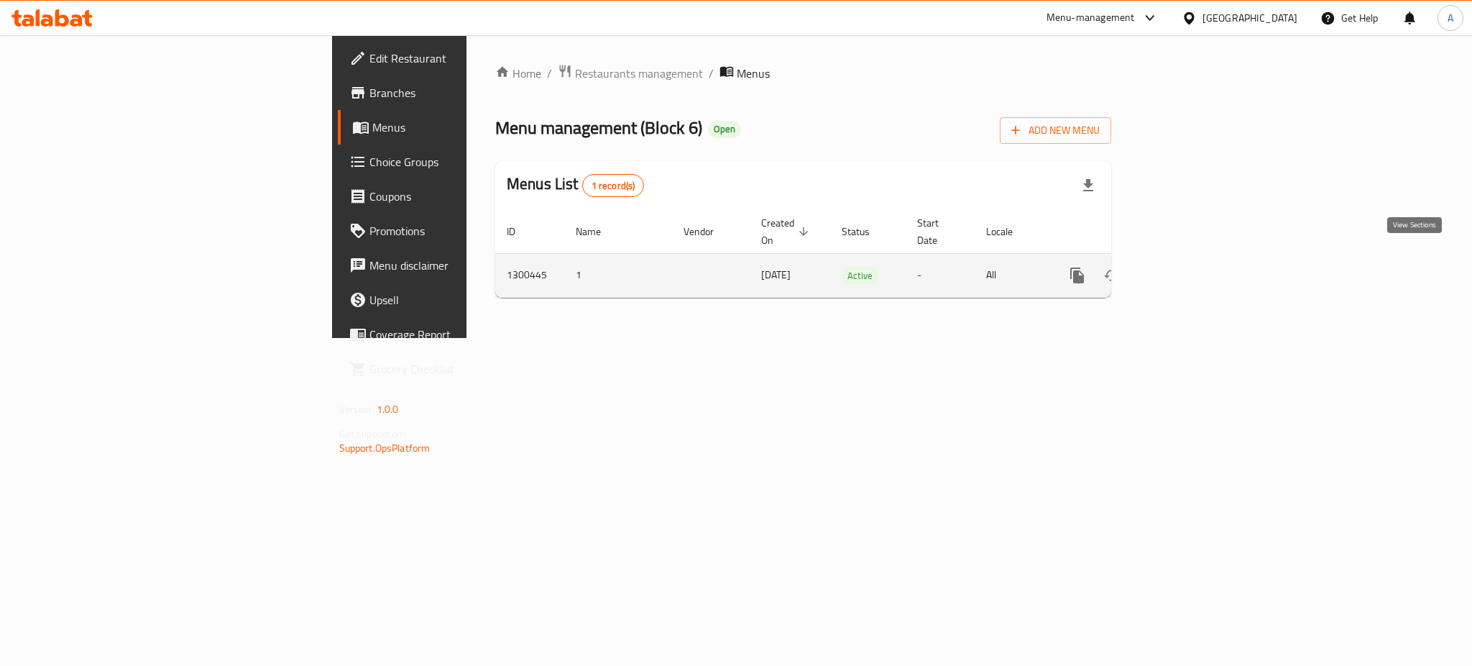
click at [1190, 267] on icon "enhanced table" at bounding box center [1180, 275] width 17 height 17
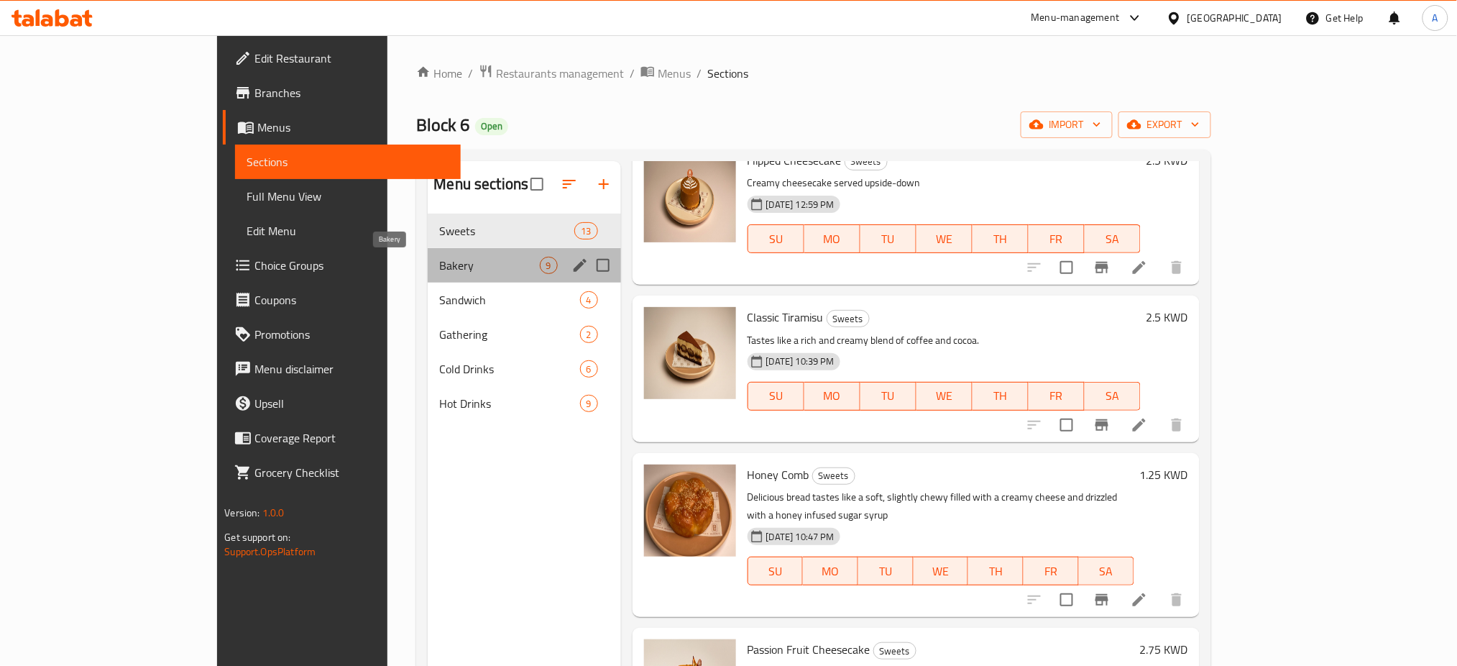
click at [439, 268] on span "Bakery" at bounding box center [489, 265] width 100 height 17
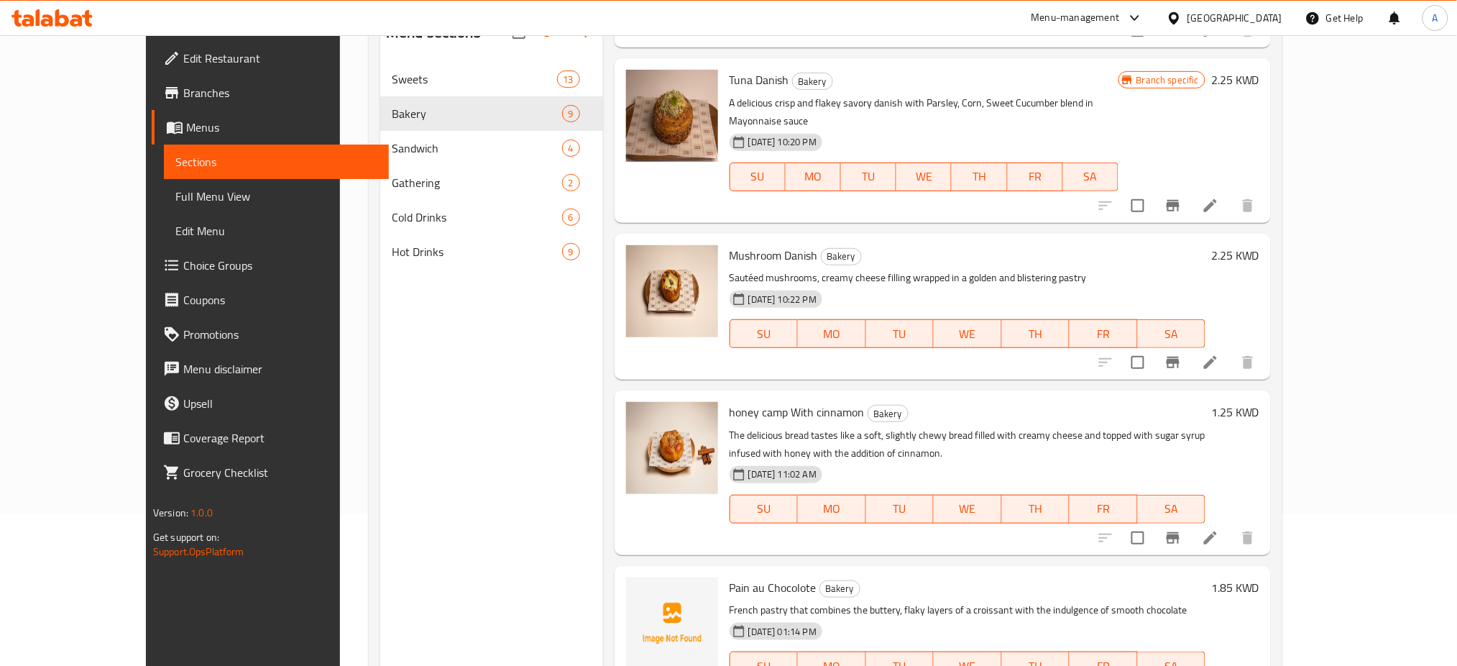
scroll to position [201, 0]
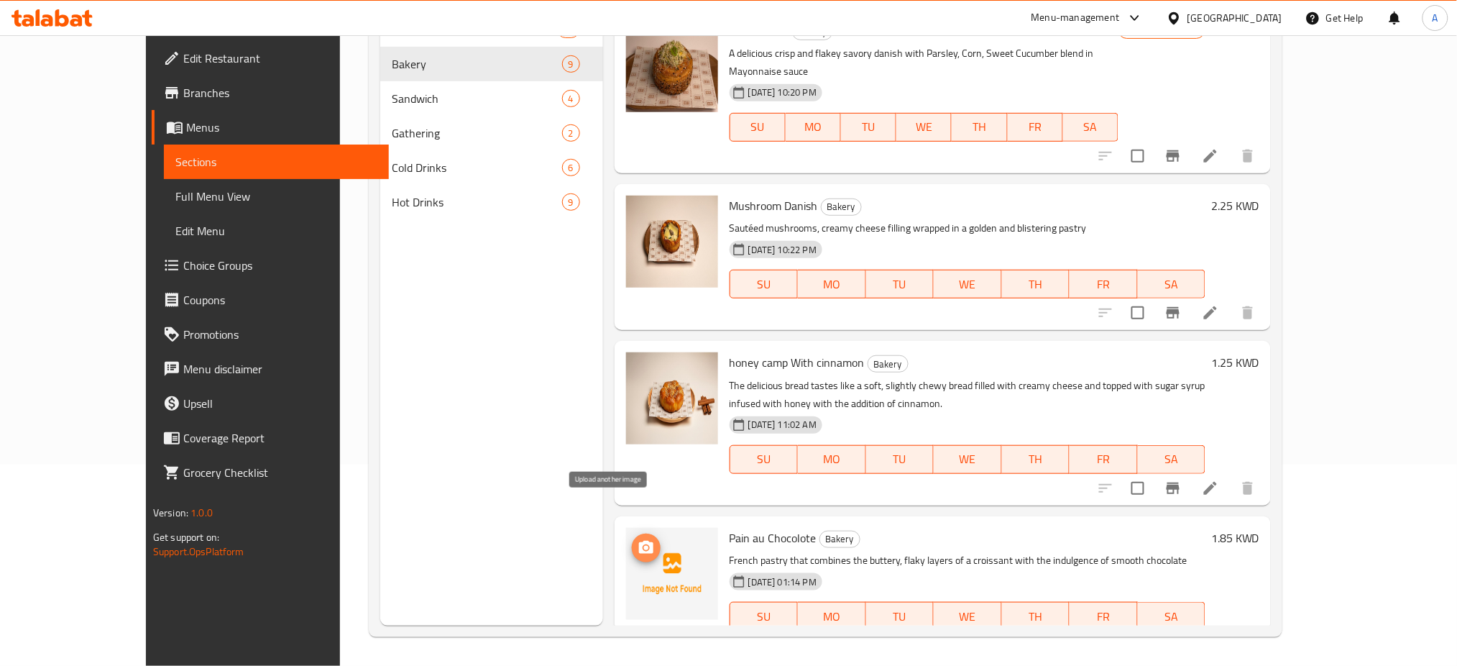
click at [639, 541] on icon "upload picture" at bounding box center [646, 547] width 14 height 13
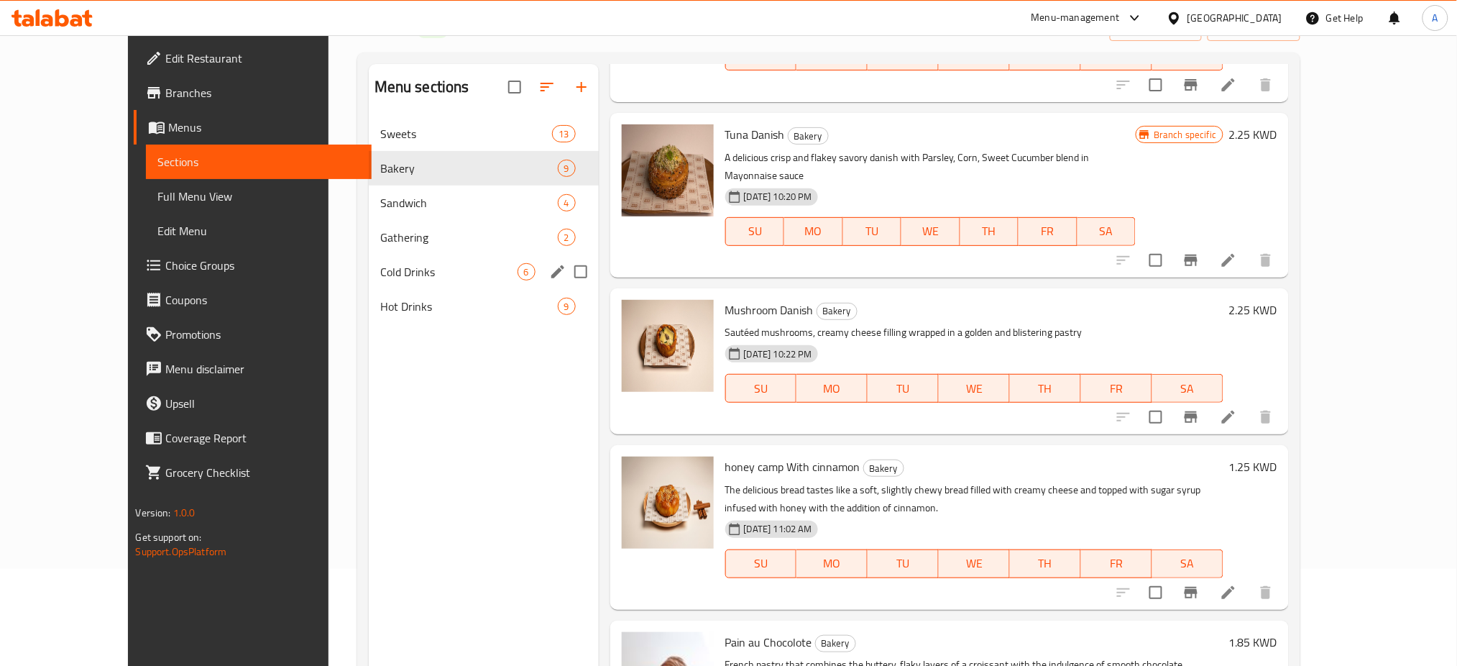
scroll to position [0, 0]
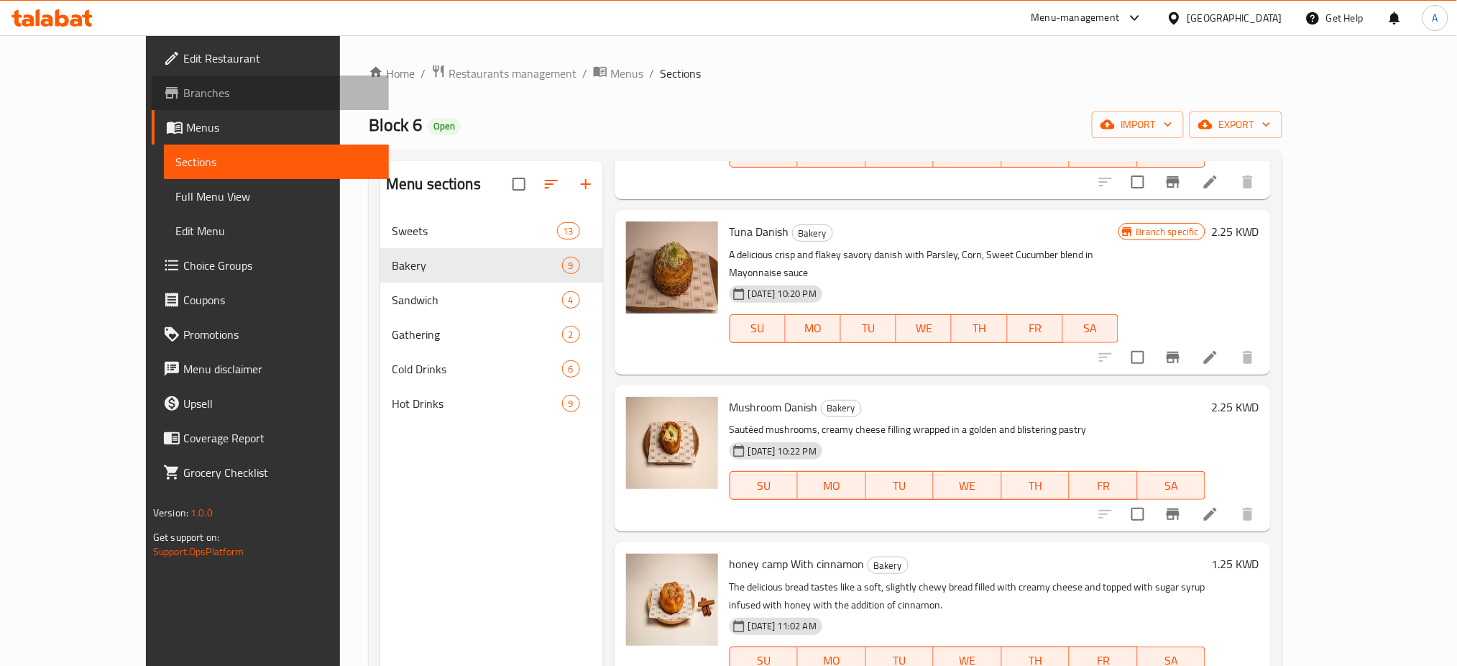
click at [183, 91] on span "Branches" at bounding box center [280, 92] width 195 height 17
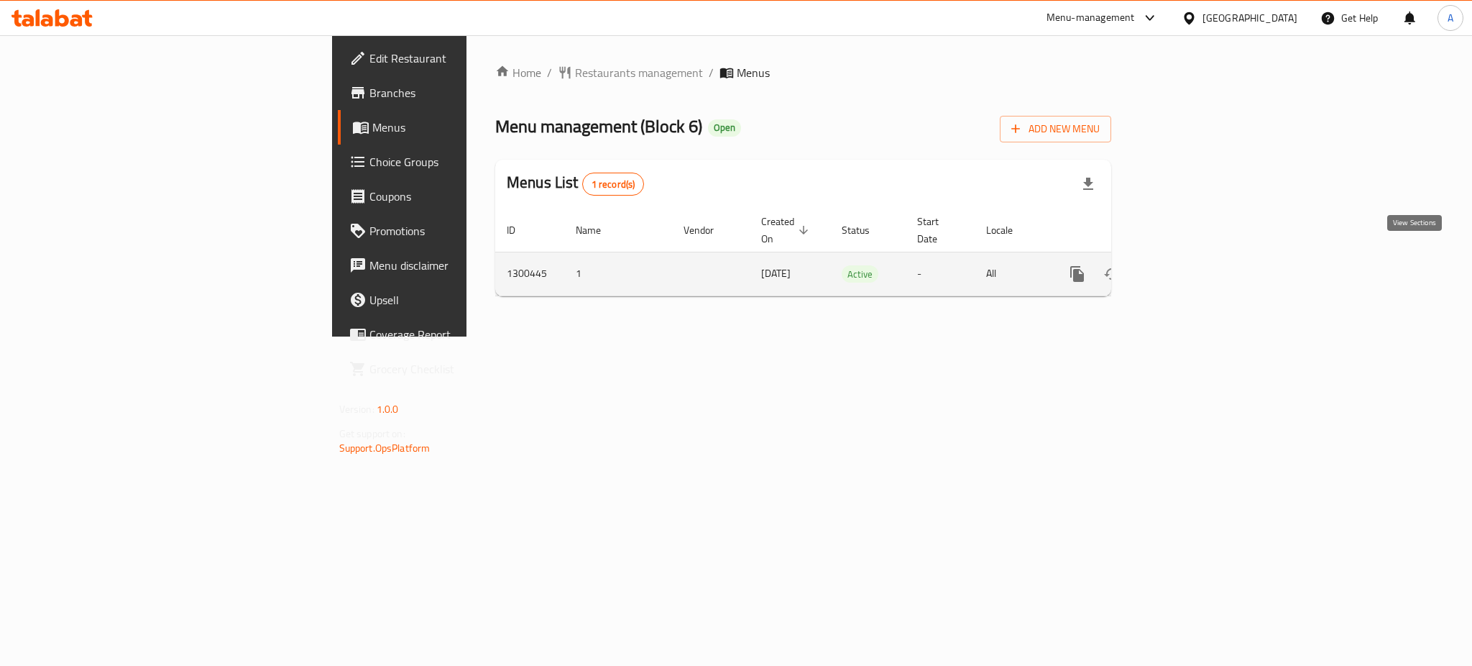
click at [1190, 265] on icon "enhanced table" at bounding box center [1180, 273] width 17 height 17
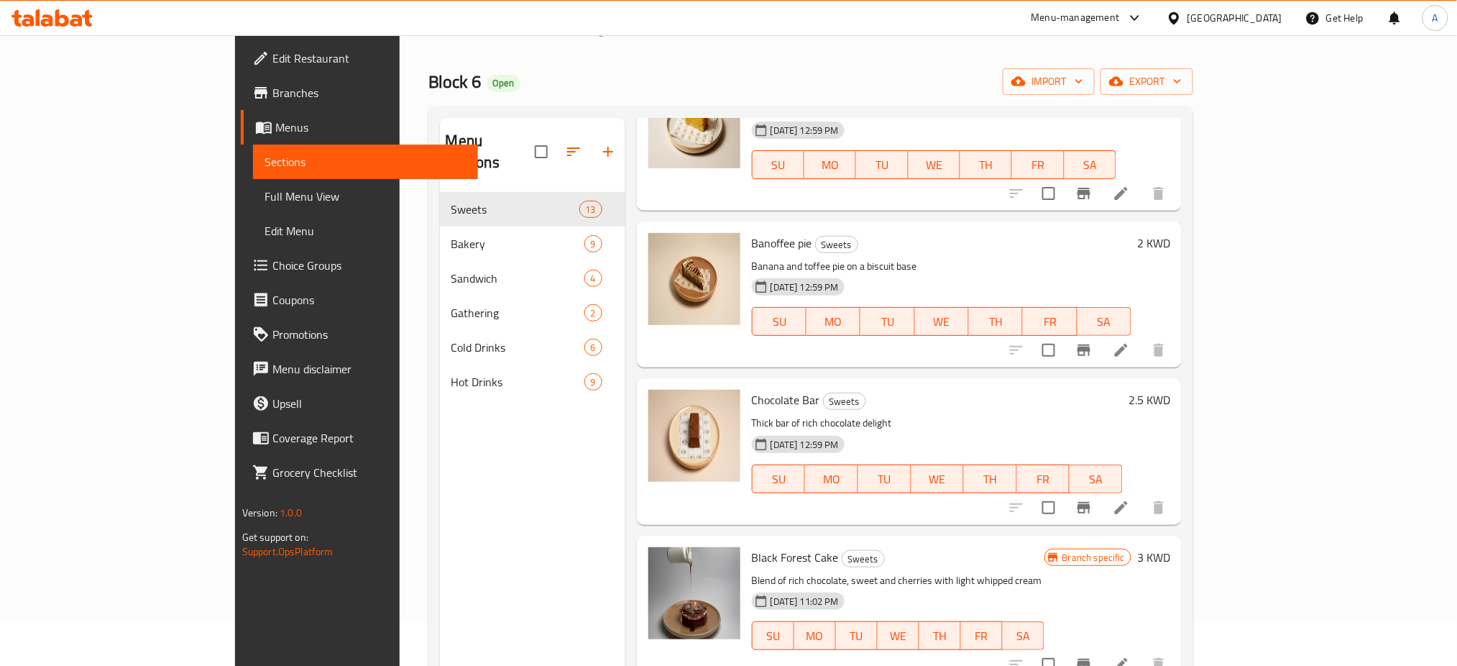
scroll to position [9, 0]
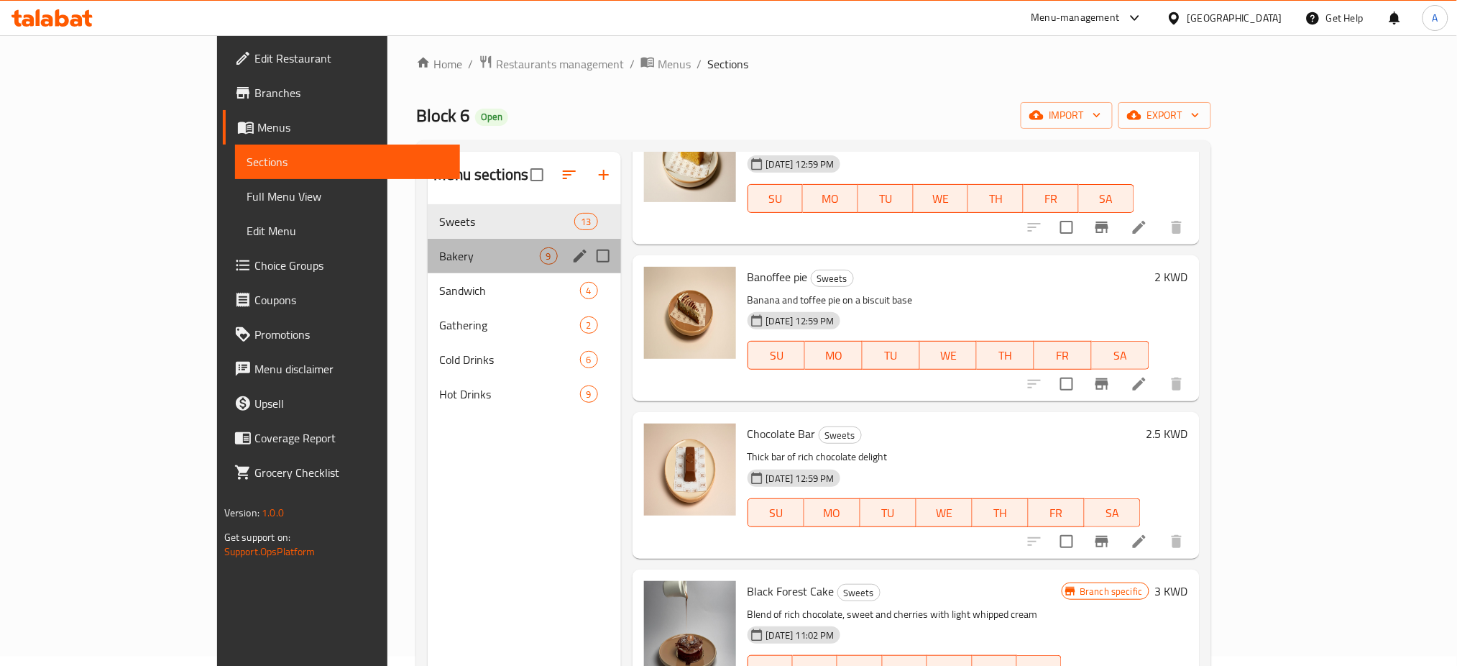
click at [428, 245] on div "Bakery 9" at bounding box center [524, 256] width 193 height 35
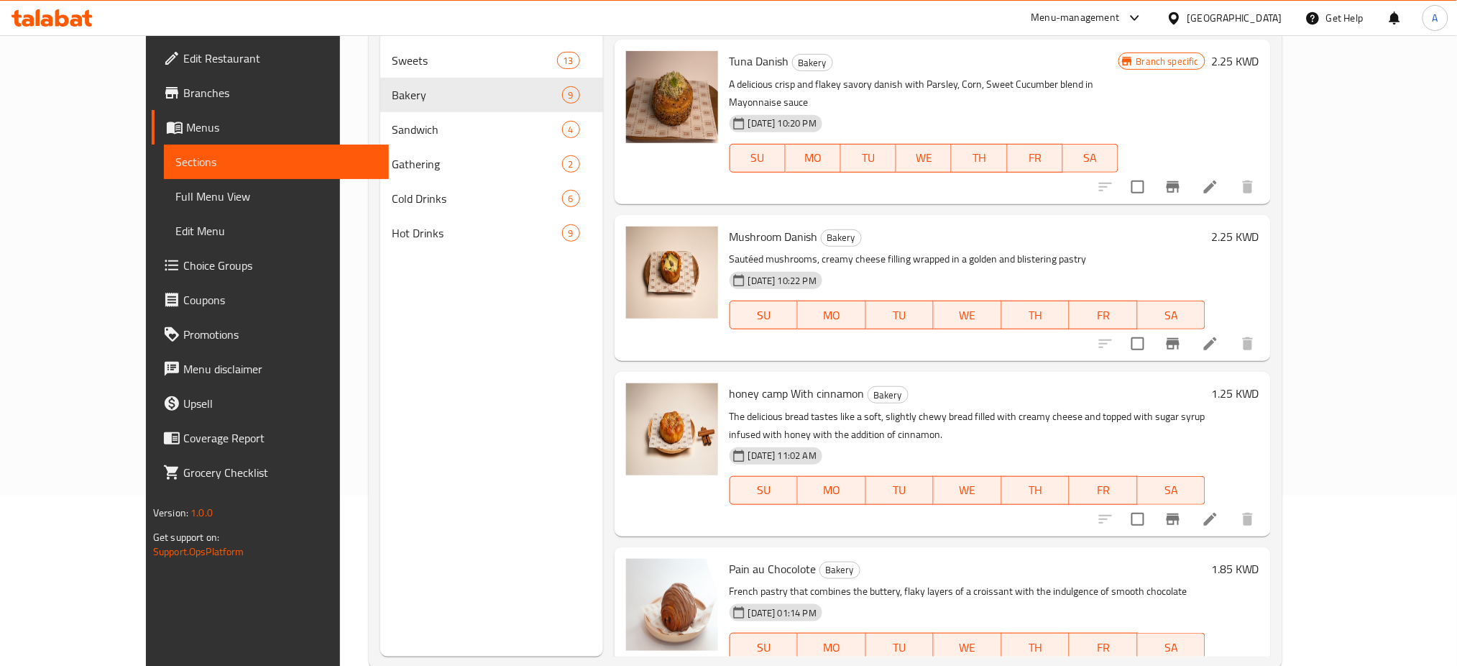
scroll to position [201, 0]
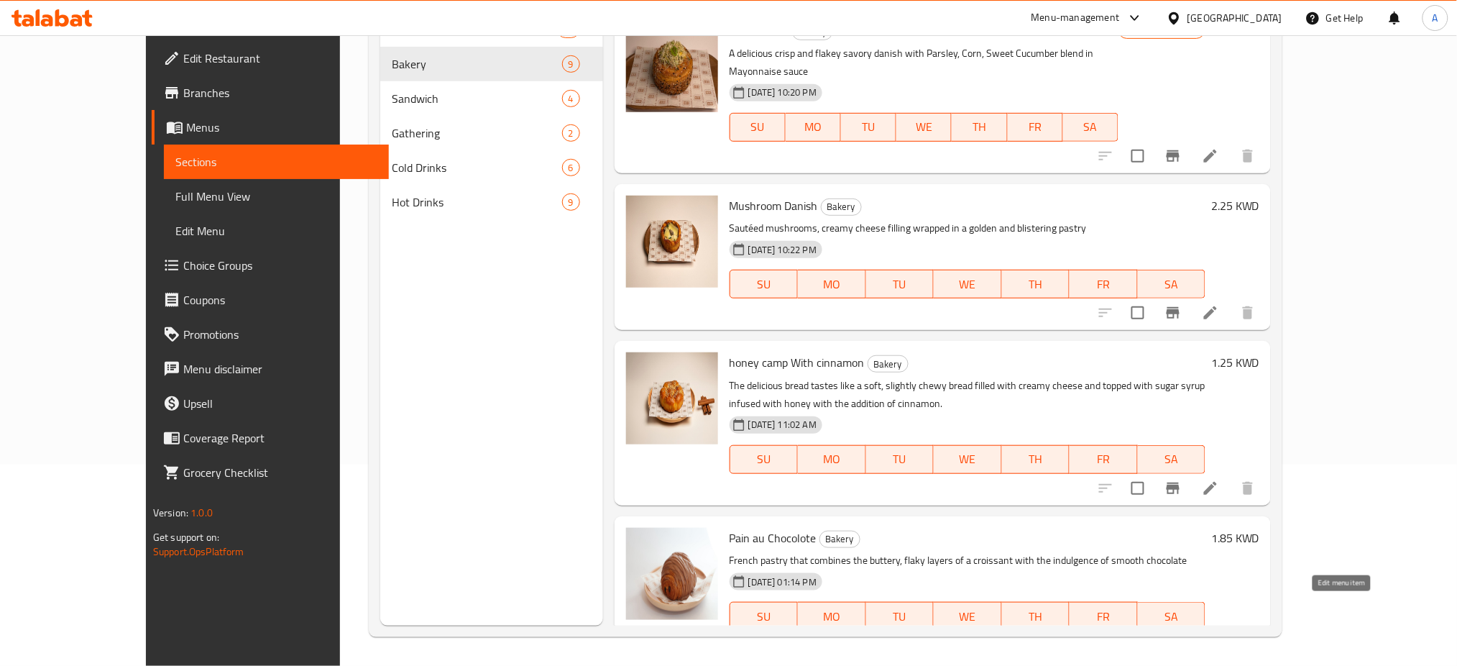
click at [1219, 636] on icon at bounding box center [1210, 644] width 17 height 17
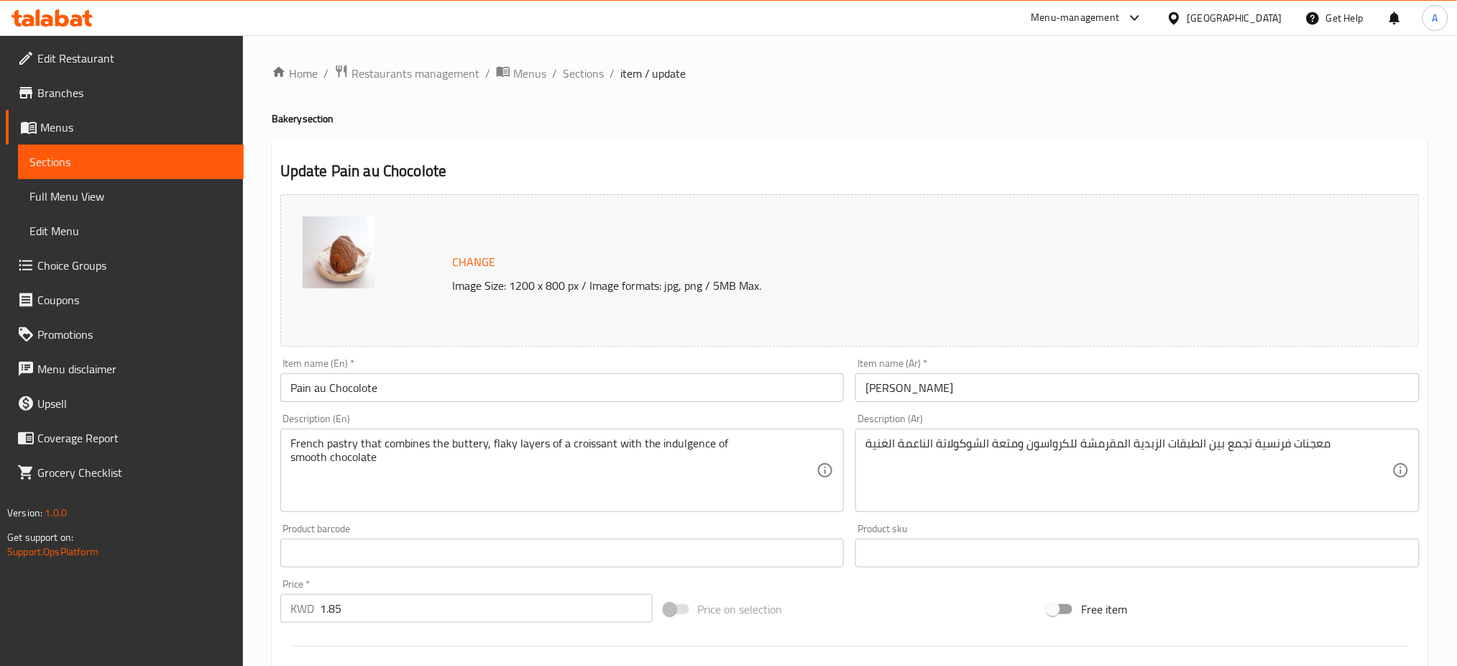
drag, startPoint x: 864, startPoint y: 442, endPoint x: 1038, endPoint y: 449, distance: 174.1
click at [1038, 449] on div "معجنات فرنسية تجمع بين الطبقات الزبدية المقرمشة للكرواسون ومتعة الشوكولاتة النا…" at bounding box center [1137, 469] width 564 height 83
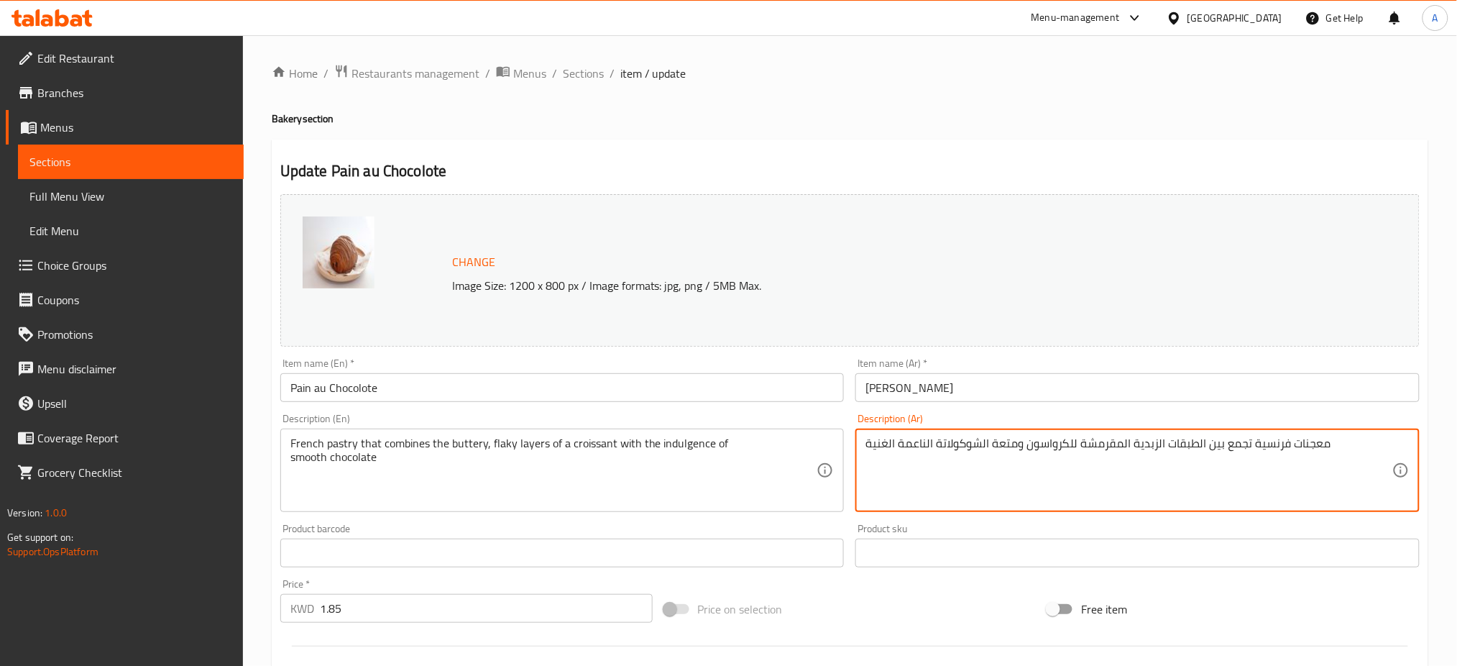
drag, startPoint x: 867, startPoint y: 446, endPoint x: 1336, endPoint y: 456, distance: 468.8
click at [1336, 456] on textarea "معجنات فرنسية تجمع بين الطبقات الزبدية المقرمشة للكرواسون ومتعة الشوكولاتة النا…" at bounding box center [1128, 470] width 527 height 68
click at [529, 66] on span "Menus" at bounding box center [529, 73] width 33 height 17
